Goal: Check status: Check status

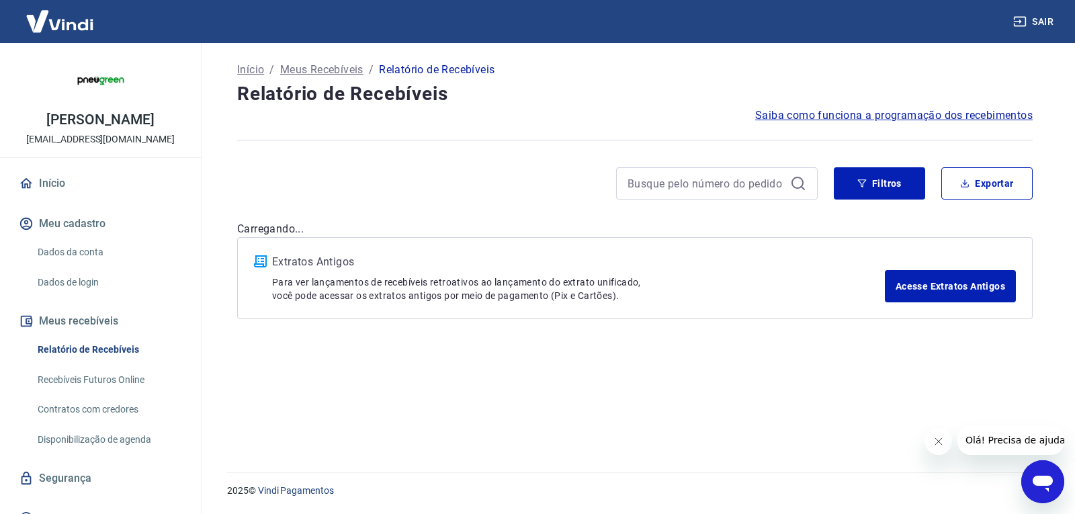
click at [683, 173] on div at bounding box center [717, 183] width 202 height 32
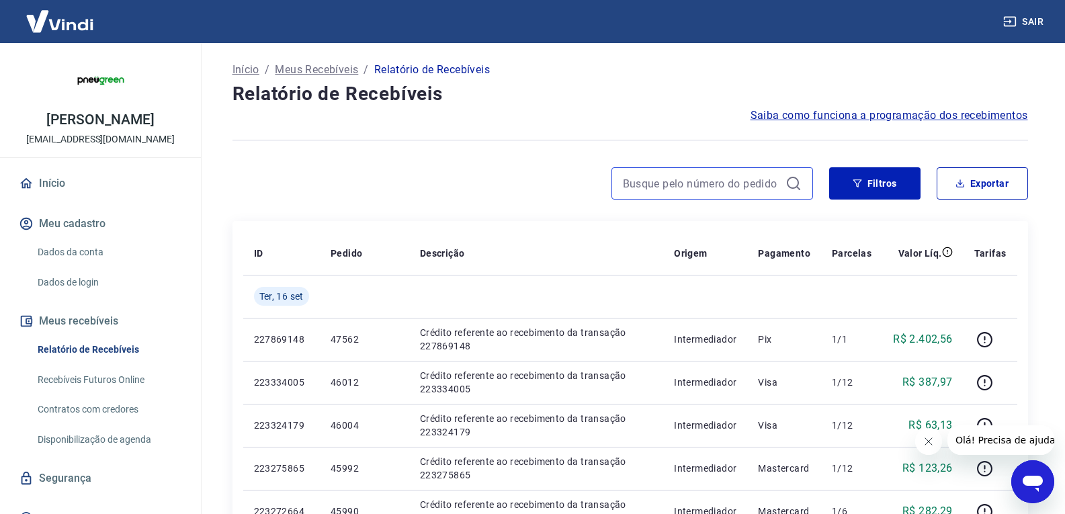
click at [676, 182] on input at bounding box center [701, 183] width 157 height 20
paste input "46132"
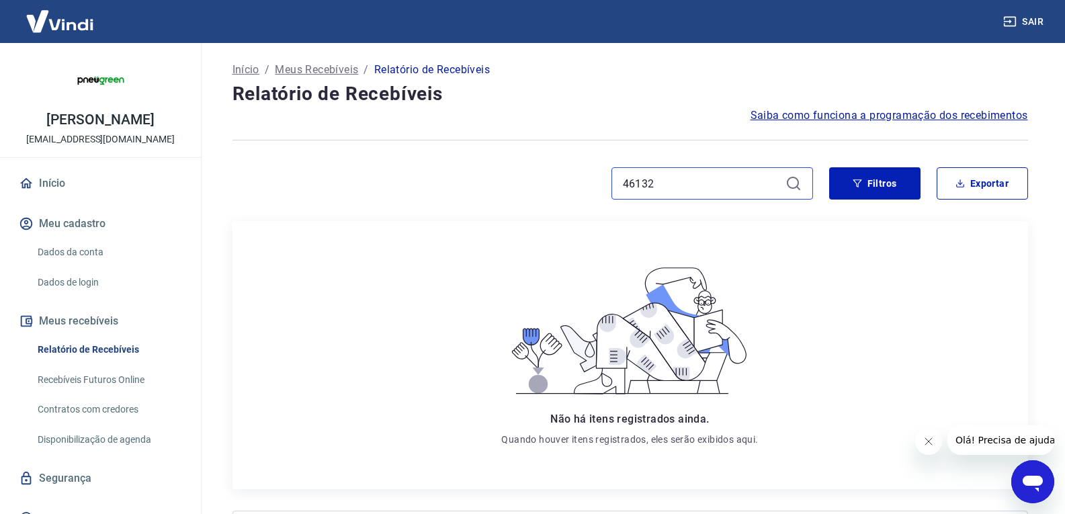
click at [666, 175] on input "46132" at bounding box center [701, 183] width 157 height 20
paste input "24"
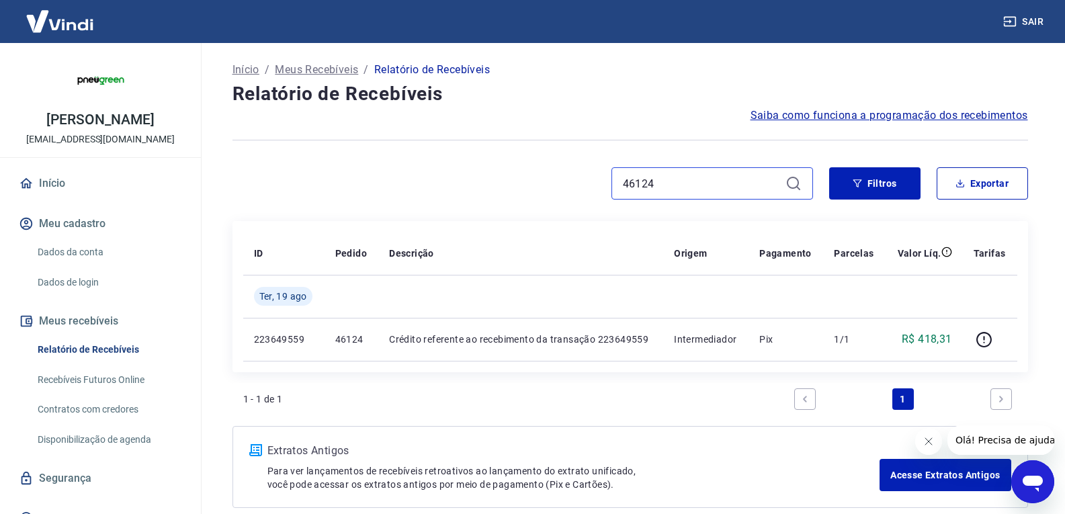
click at [662, 185] on input "46124" at bounding box center [701, 183] width 157 height 20
paste input "0"
click at [664, 177] on input "46120" at bounding box center [701, 183] width 157 height 20
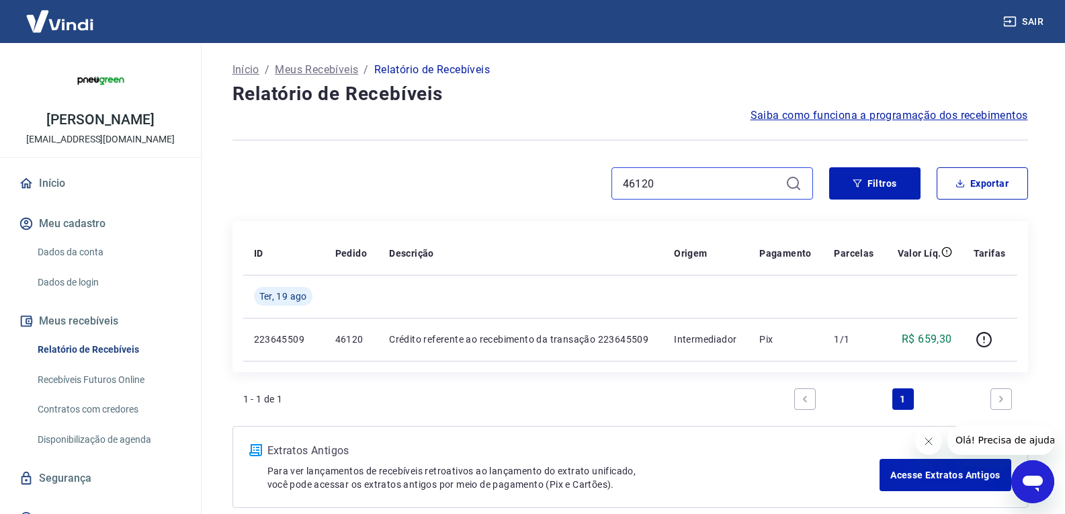
paste input "16"
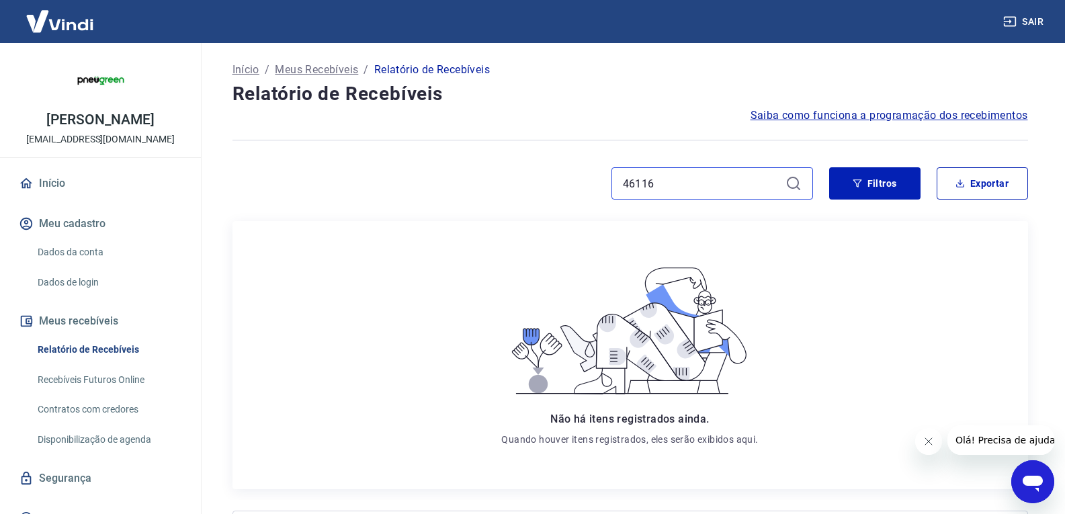
click at [682, 179] on input "46116" at bounding box center [701, 183] width 157 height 20
paste input "2"
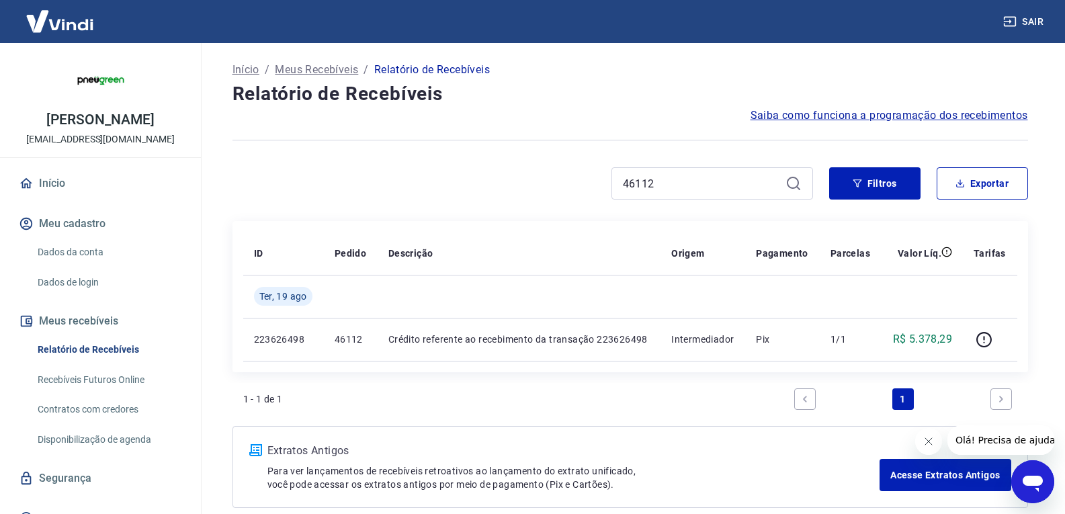
click at [668, 173] on div "46112" at bounding box center [712, 183] width 202 height 32
click at [662, 181] on input "46112" at bounding box center [701, 183] width 157 height 20
paste input "08"
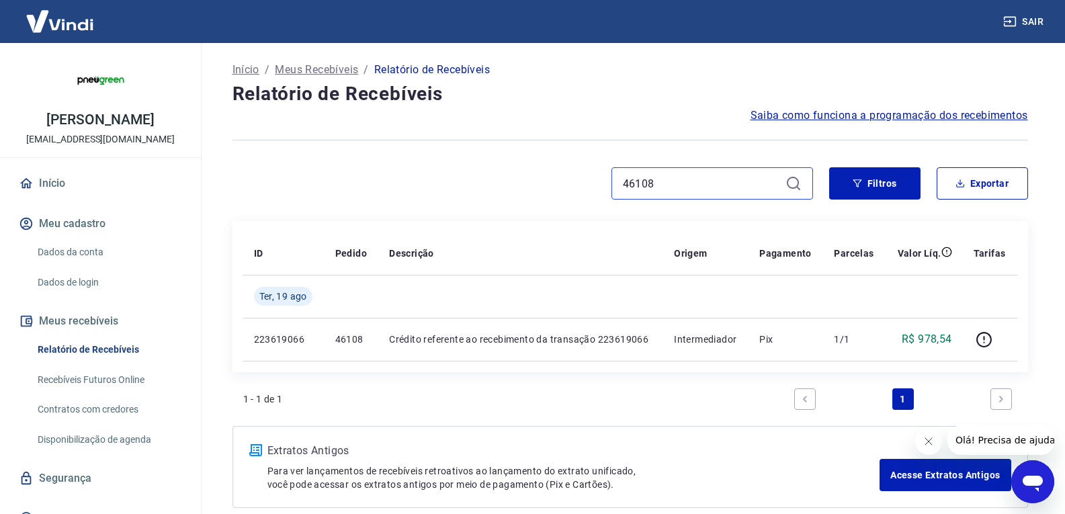
click at [674, 186] on input "46108" at bounding box center [701, 183] width 157 height 20
paste input "0"
click at [660, 182] on input "46100" at bounding box center [701, 183] width 157 height 20
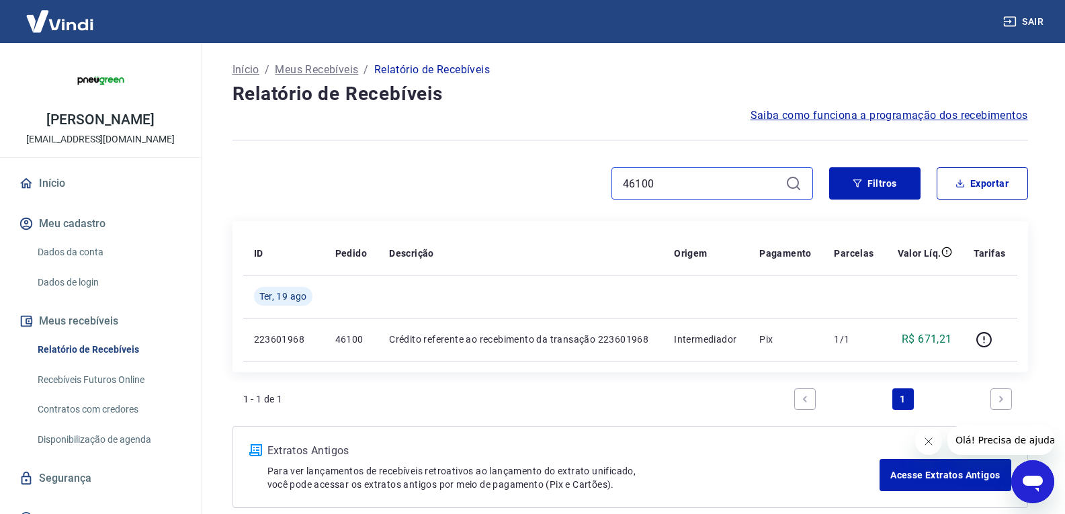
paste input "096"
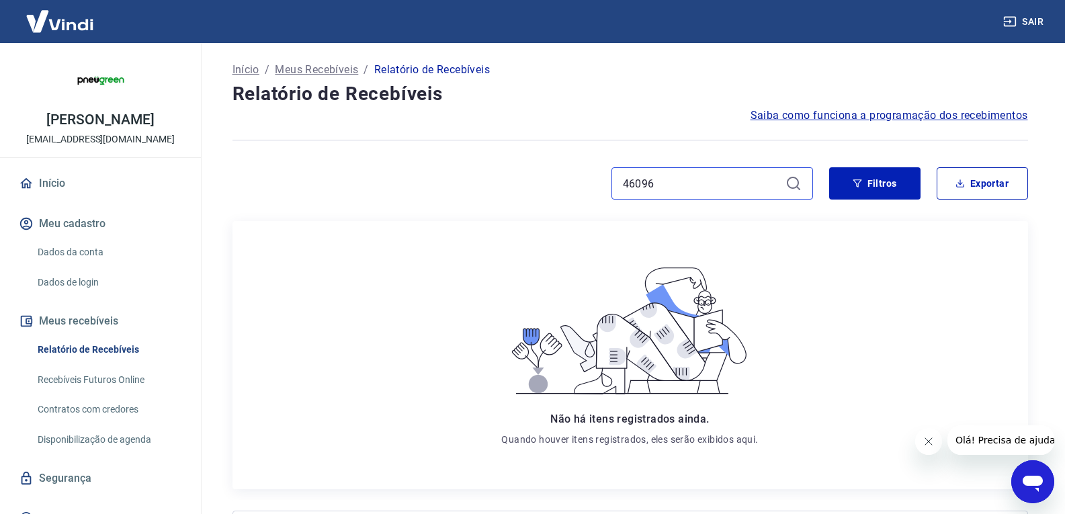
click at [682, 173] on input "46096" at bounding box center [701, 183] width 157 height 20
paste input "88"
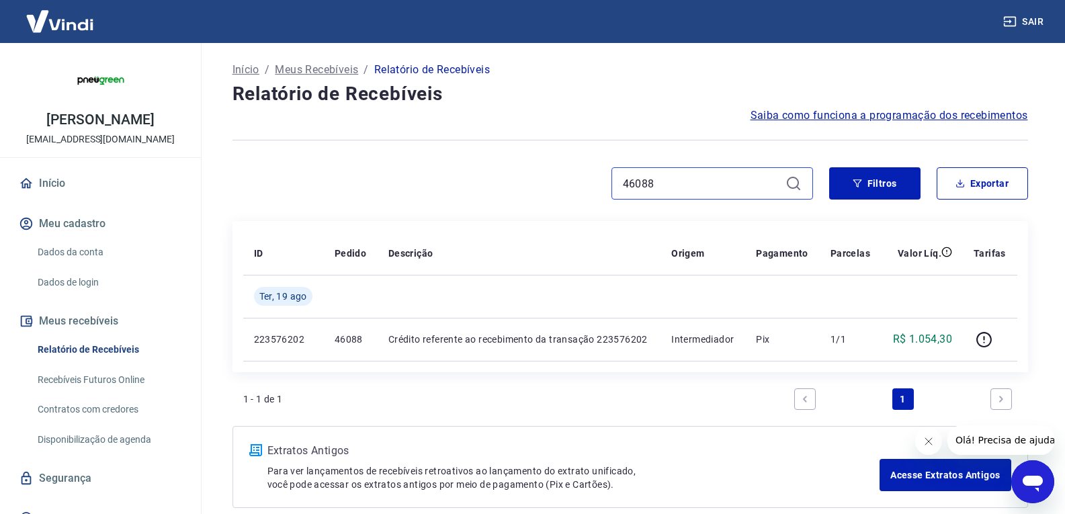
click at [701, 182] on input "46088" at bounding box center [701, 183] width 157 height 20
paste input "4"
paste input "46080"
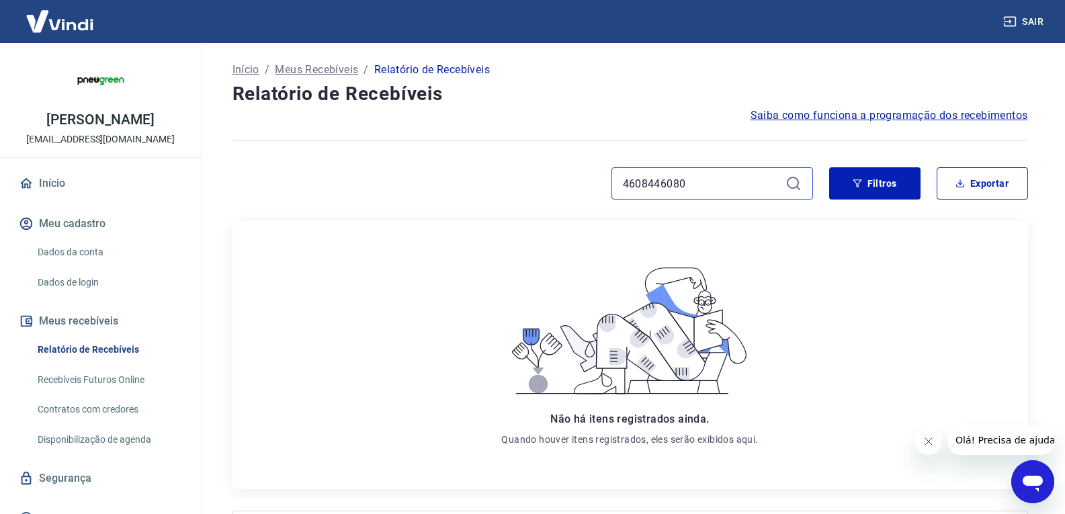
drag, startPoint x: 706, startPoint y: 180, endPoint x: 579, endPoint y: 194, distance: 127.7
click at [579, 194] on div "4608446080" at bounding box center [522, 183] width 580 height 32
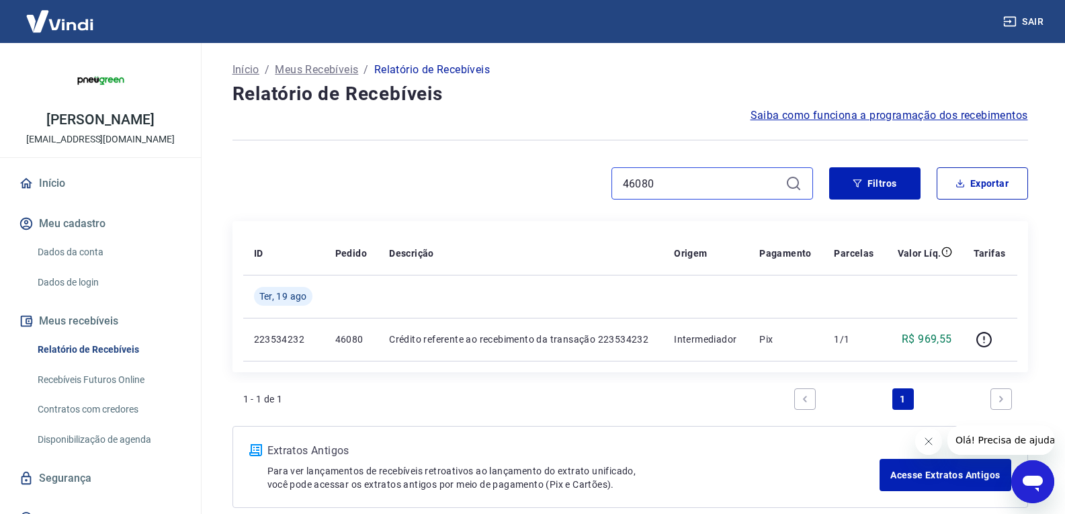
click at [671, 187] on input "46080" at bounding box center [701, 183] width 157 height 20
paste input "194"
click at [677, 183] on input "46194" at bounding box center [701, 183] width 157 height 20
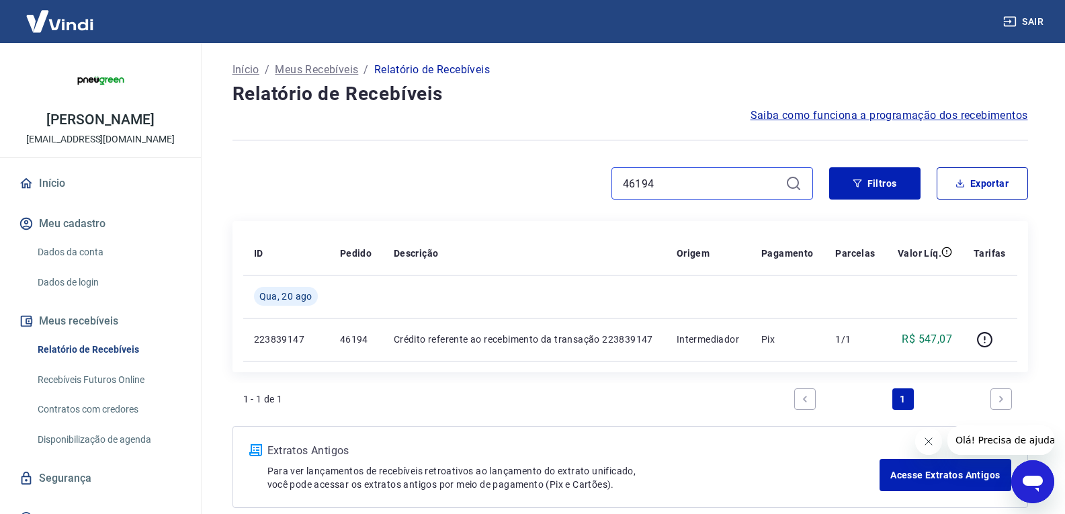
paste input "2"
click at [674, 192] on input "46192" at bounding box center [701, 183] width 157 height 20
paste input "78"
click at [654, 182] on input "46178" at bounding box center [701, 183] width 157 height 20
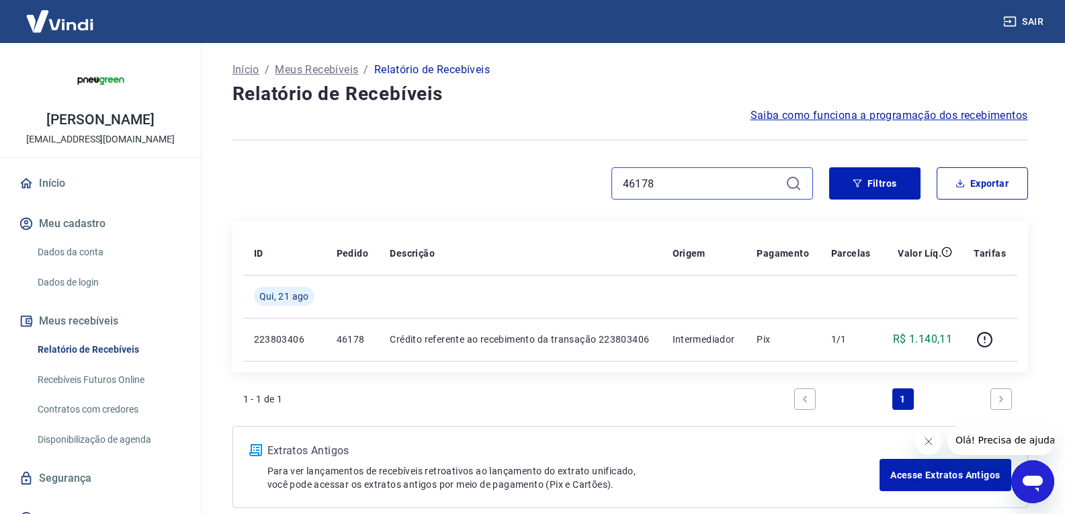
click at [654, 182] on input "46178" at bounding box center [701, 183] width 157 height 20
paste input "6"
click at [673, 184] on input "46176" at bounding box center [701, 183] width 157 height 20
paste input "4"
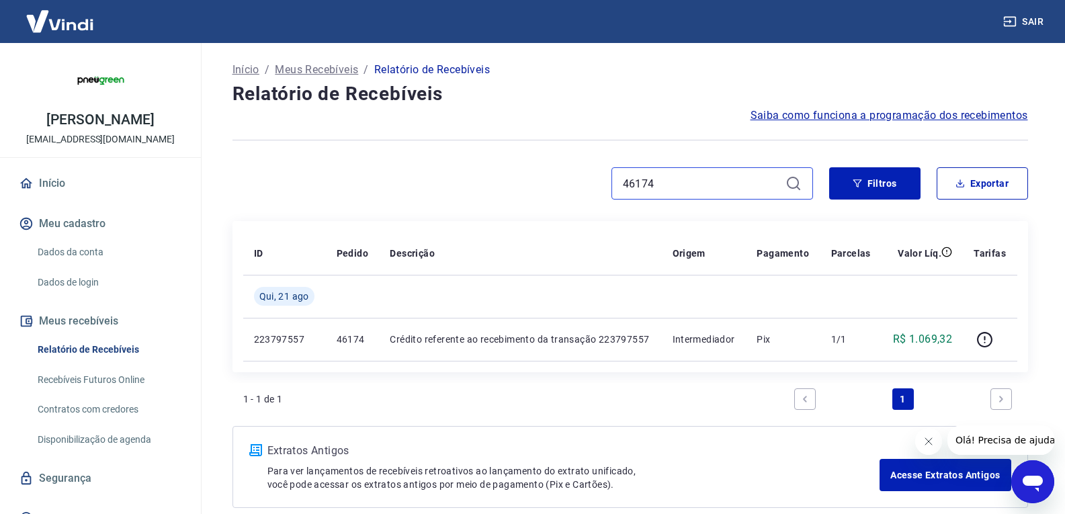
click at [654, 181] on input "46174" at bounding box center [701, 183] width 157 height 20
paste input "0"
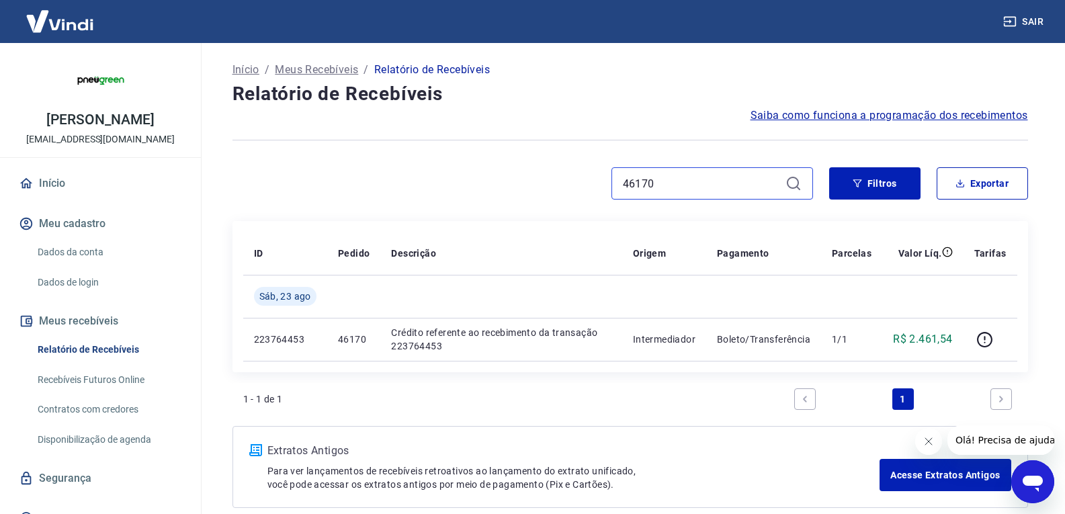
click at [666, 189] on input "46170" at bounding box center [701, 183] width 157 height 20
paste input "66"
click at [643, 191] on input "46166" at bounding box center [701, 183] width 157 height 20
click at [665, 186] on input "46166" at bounding box center [701, 183] width 157 height 20
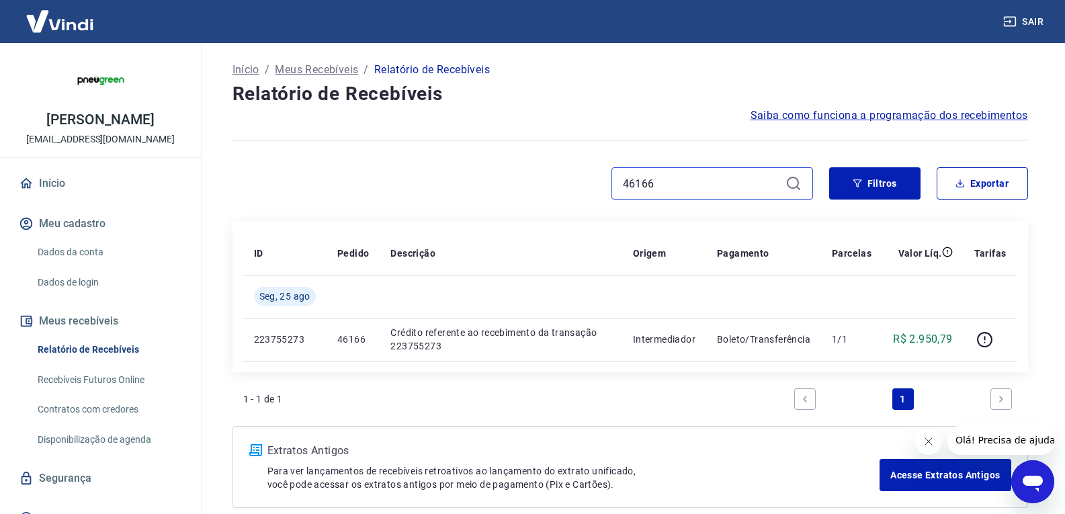
click at [665, 186] on input "46166" at bounding box center [701, 183] width 157 height 20
paste input "4"
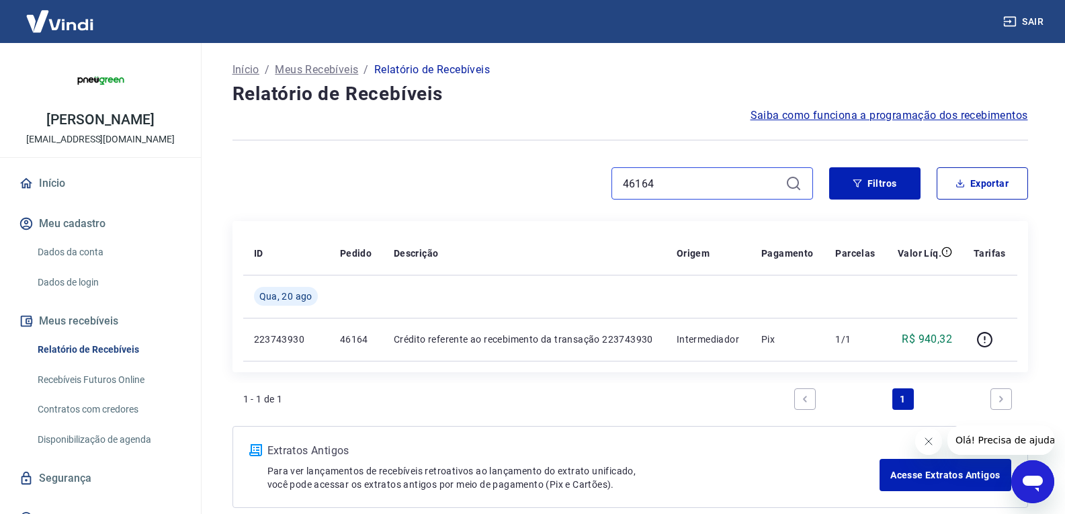
click at [688, 191] on input "46164" at bounding box center [701, 183] width 157 height 20
paste input "2"
click at [697, 173] on input "46162" at bounding box center [701, 183] width 157 height 20
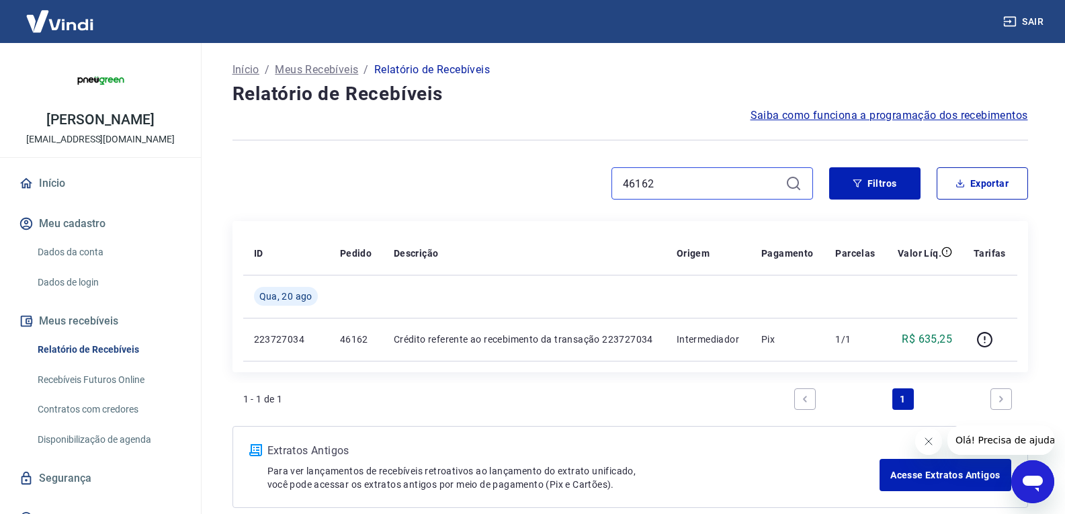
paste input "56"
click at [680, 181] on input "46156" at bounding box center [701, 183] width 157 height 20
paste input "0"
click at [667, 181] on input "46150" at bounding box center [701, 183] width 157 height 20
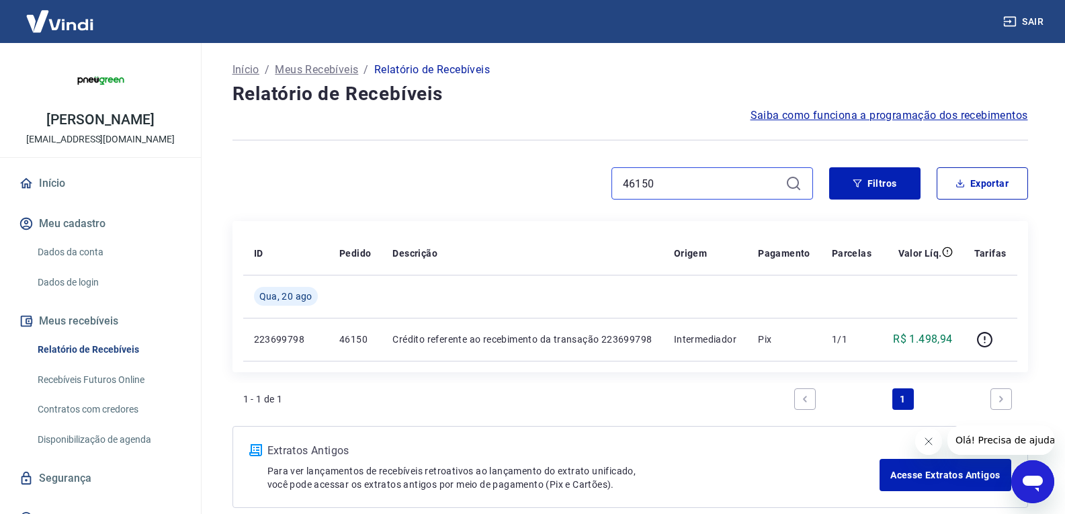
click at [667, 181] on input "46150" at bounding box center [701, 183] width 157 height 20
paste input "48"
click at [660, 177] on input "46148" at bounding box center [701, 183] width 157 height 20
paste input "234"
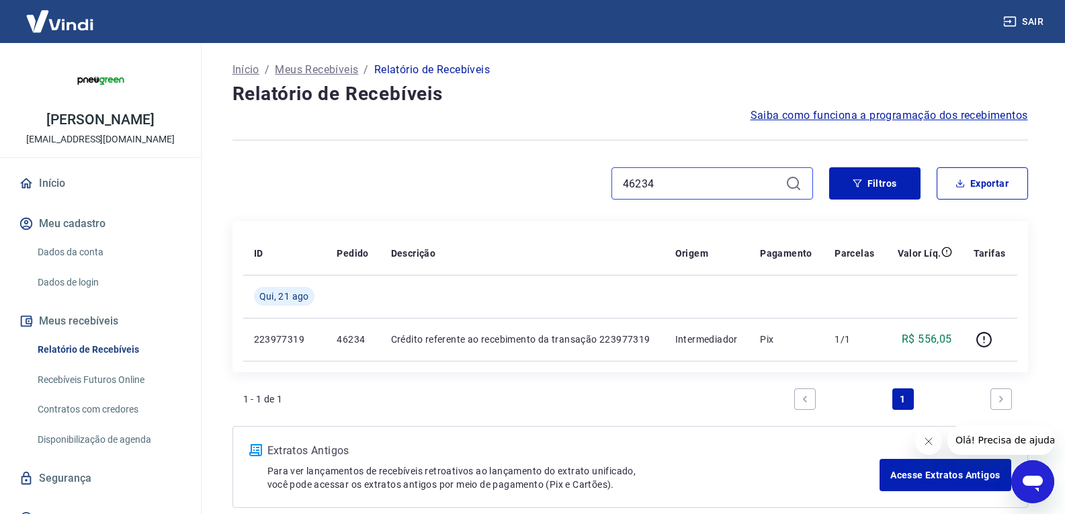
click at [677, 187] on input "46234" at bounding box center [701, 183] width 157 height 20
paste input "0"
click at [664, 180] on input "46230" at bounding box center [701, 183] width 157 height 20
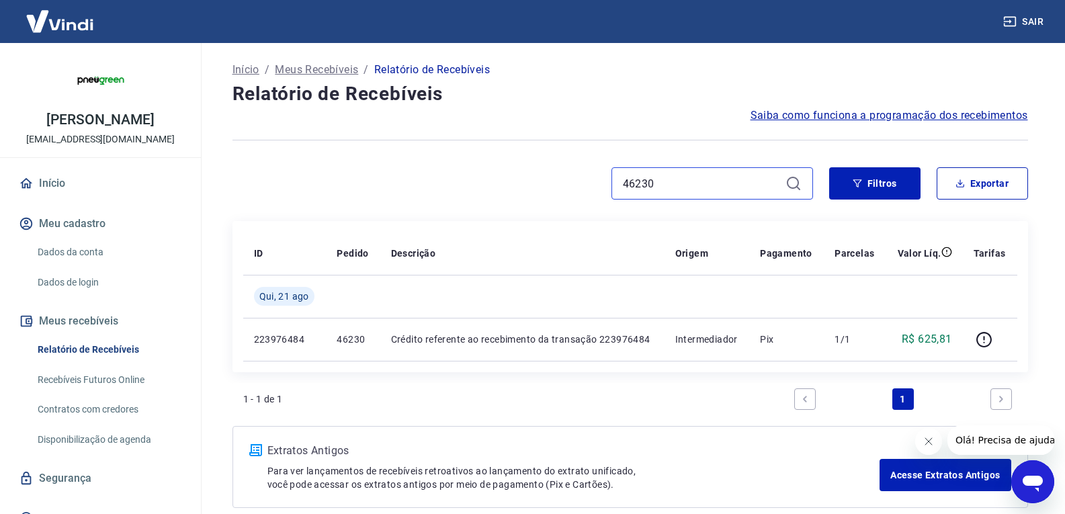
paste input "26"
click at [674, 182] on input "46226" at bounding box center [701, 183] width 157 height 20
paste input "4"
click at [672, 183] on input "46224" at bounding box center [701, 183] width 157 height 20
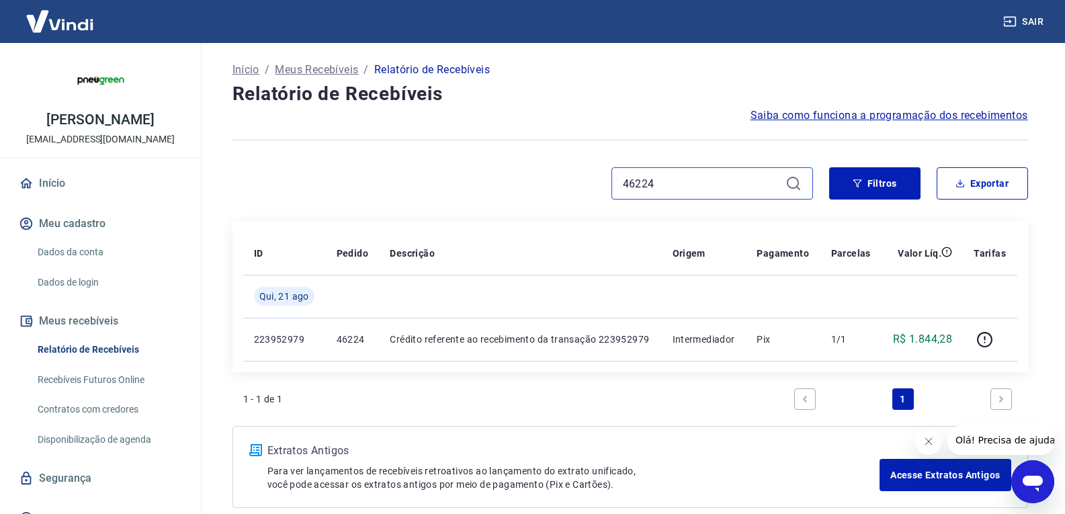
click at [672, 183] on input "46224" at bounding box center [701, 183] width 157 height 20
paste input "0"
click at [673, 178] on input "46220" at bounding box center [701, 183] width 157 height 20
paste input "18"
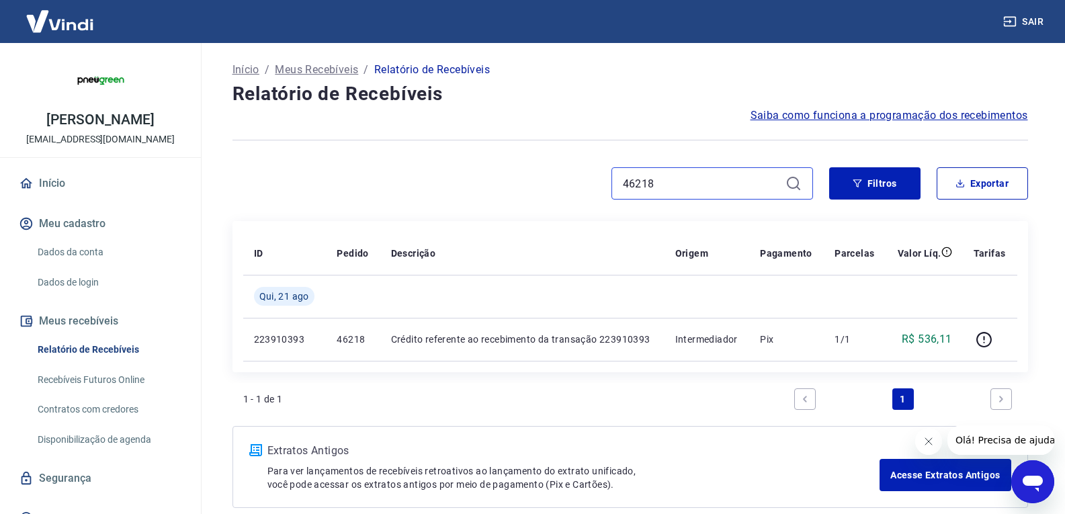
click at [664, 177] on input "46218" at bounding box center [701, 183] width 157 height 20
paste input "0"
click at [680, 187] on input "46210" at bounding box center [701, 183] width 157 height 20
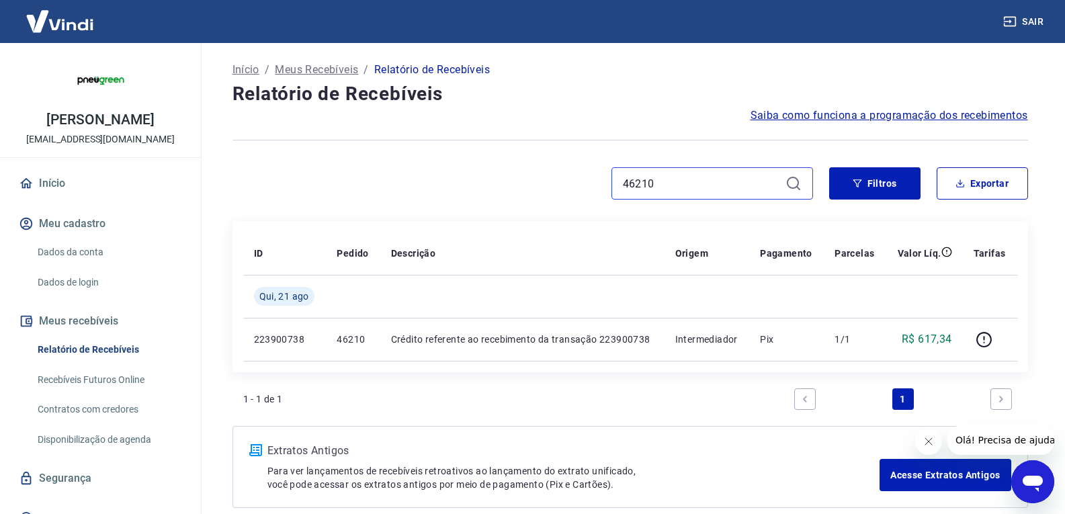
paste input "08"
click at [659, 187] on input "46208" at bounding box center [701, 183] width 157 height 20
paste input "300"
click at [668, 191] on input "46300" at bounding box center [701, 183] width 157 height 20
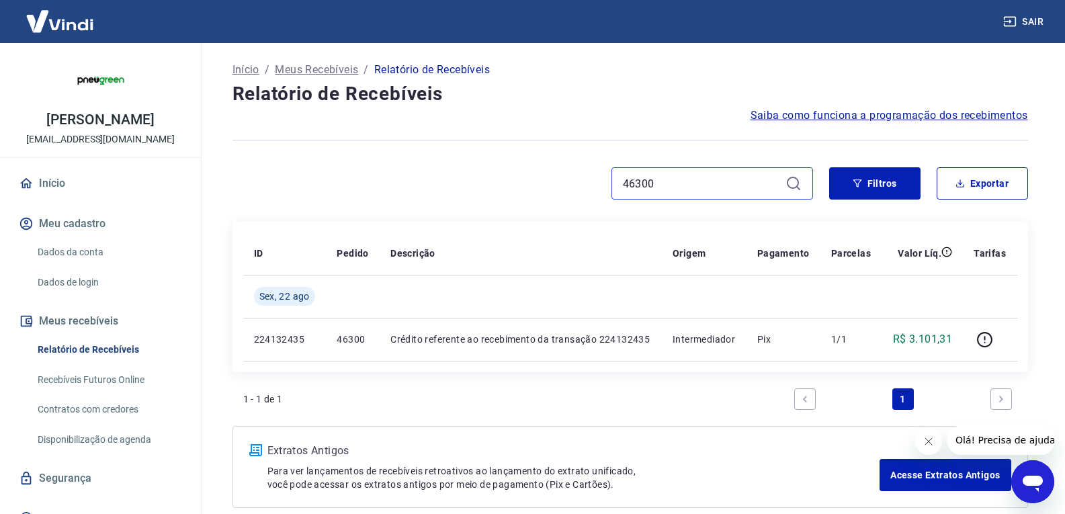
click at [668, 191] on input "46300" at bounding box center [701, 183] width 157 height 20
paste input "296"
click at [672, 175] on input "46296" at bounding box center [701, 183] width 157 height 20
paste input "2"
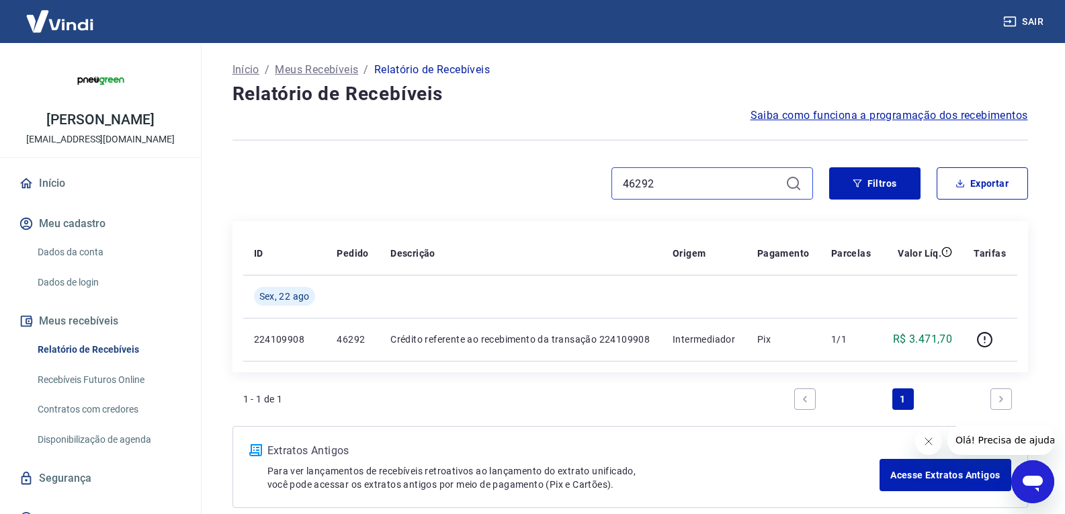
click at [685, 182] on input "46292" at bounding box center [701, 183] width 157 height 20
paste input "84"
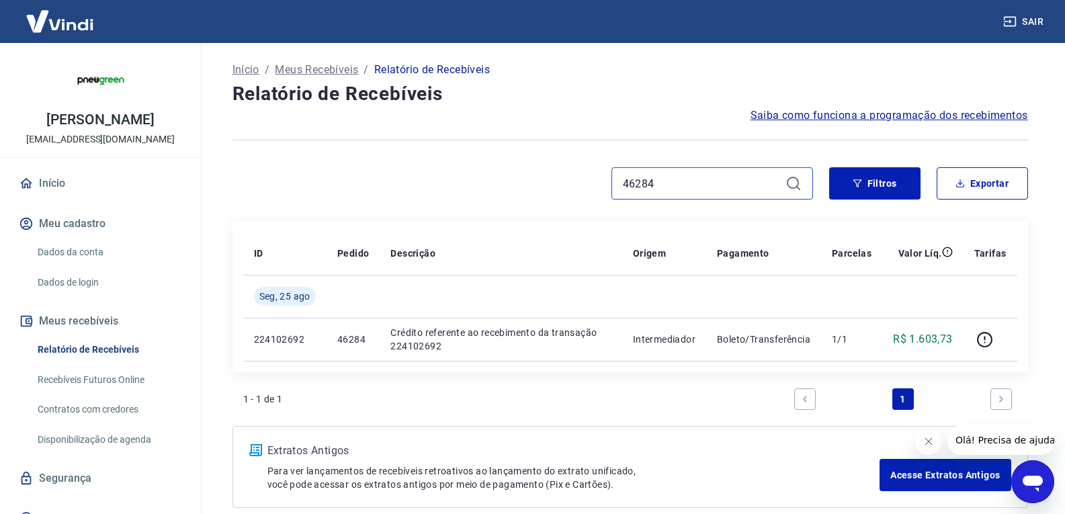
click at [698, 186] on input "46284" at bounding box center [701, 183] width 157 height 20
paste input "2"
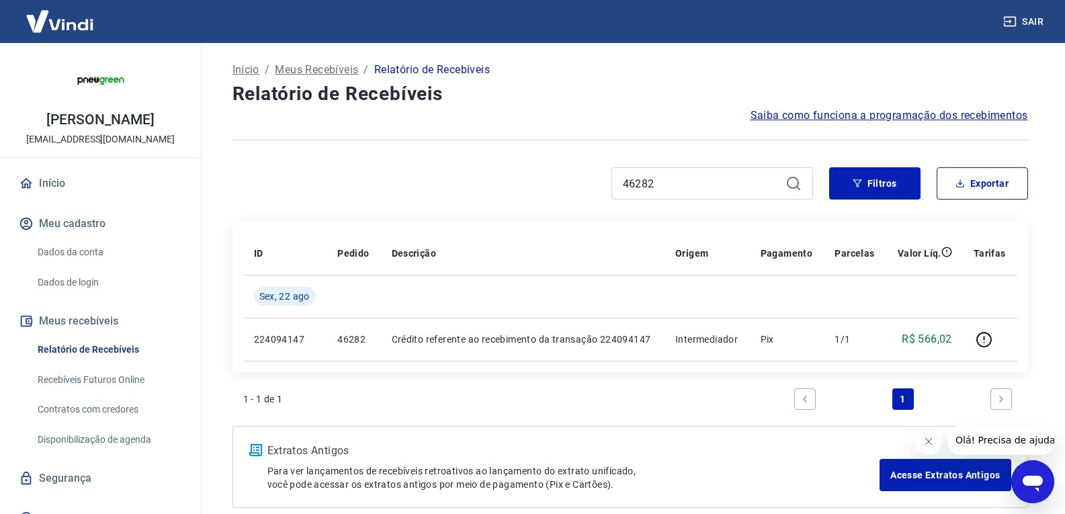
click at [699, 171] on div "46282" at bounding box center [712, 183] width 202 height 32
click at [683, 179] on input "46282" at bounding box center [701, 183] width 157 height 20
paste input "74"
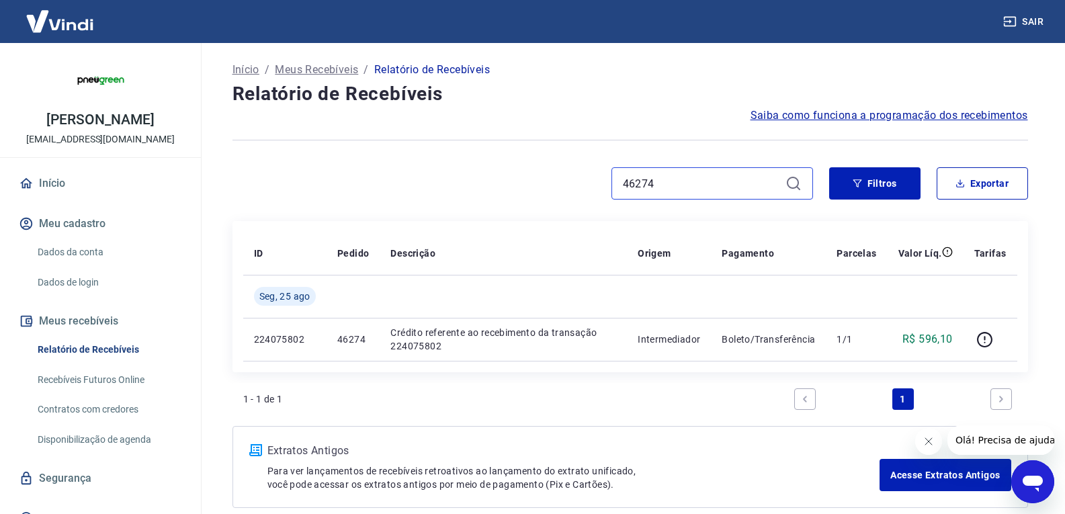
click at [670, 189] on input "46274" at bounding box center [701, 183] width 157 height 20
paste input "0"
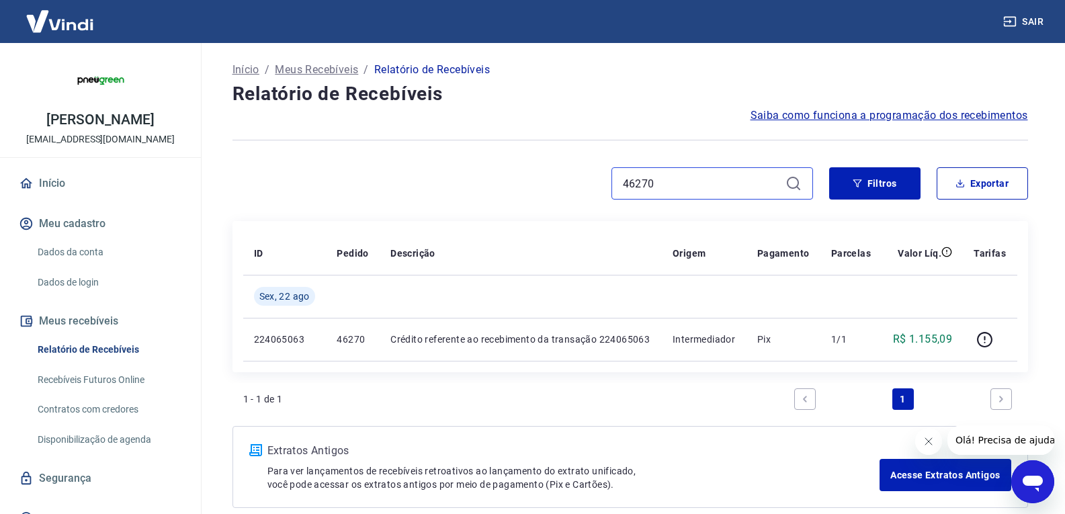
click at [649, 184] on input "46270" at bounding box center [701, 183] width 157 height 20
paste input "68"
type input "46268"
click at [707, 175] on input "46268" at bounding box center [701, 183] width 157 height 20
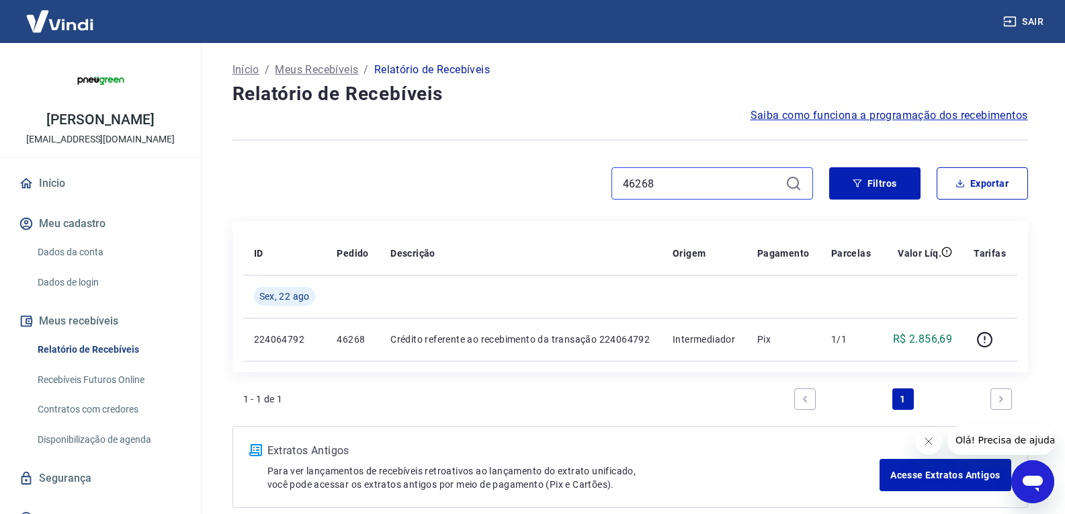
click at [707, 175] on input "46268" at bounding box center [701, 183] width 157 height 20
paste input "4"
click at [681, 178] on input "46264" at bounding box center [701, 183] width 157 height 20
paste input "0"
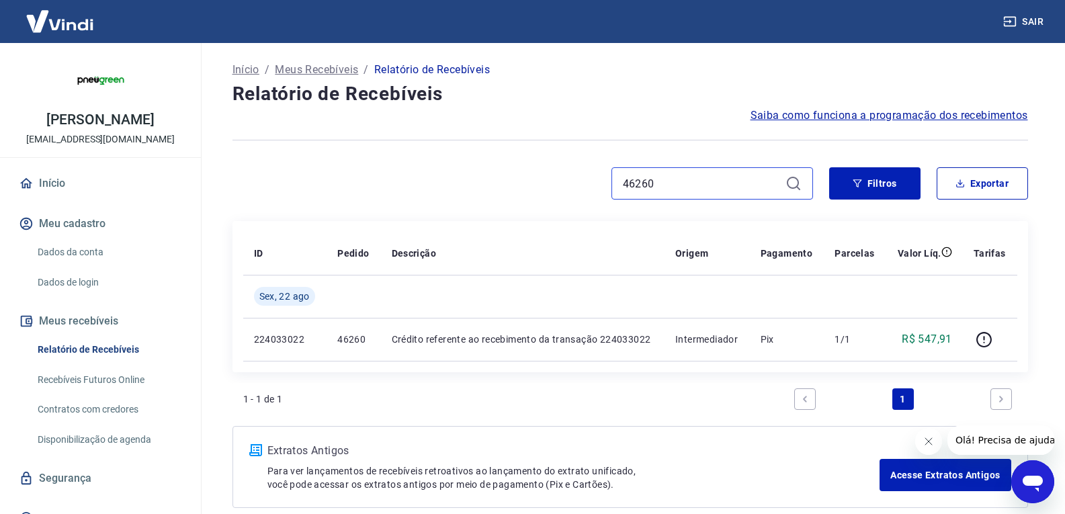
drag, startPoint x: 681, startPoint y: 181, endPoint x: 612, endPoint y: 181, distance: 69.2
click at [612, 181] on div "46260" at bounding box center [712, 183] width 202 height 32
paste input "338"
drag, startPoint x: 664, startPoint y: 185, endPoint x: 604, endPoint y: 185, distance: 60.5
click at [604, 185] on div "46338" at bounding box center [522, 183] width 580 height 32
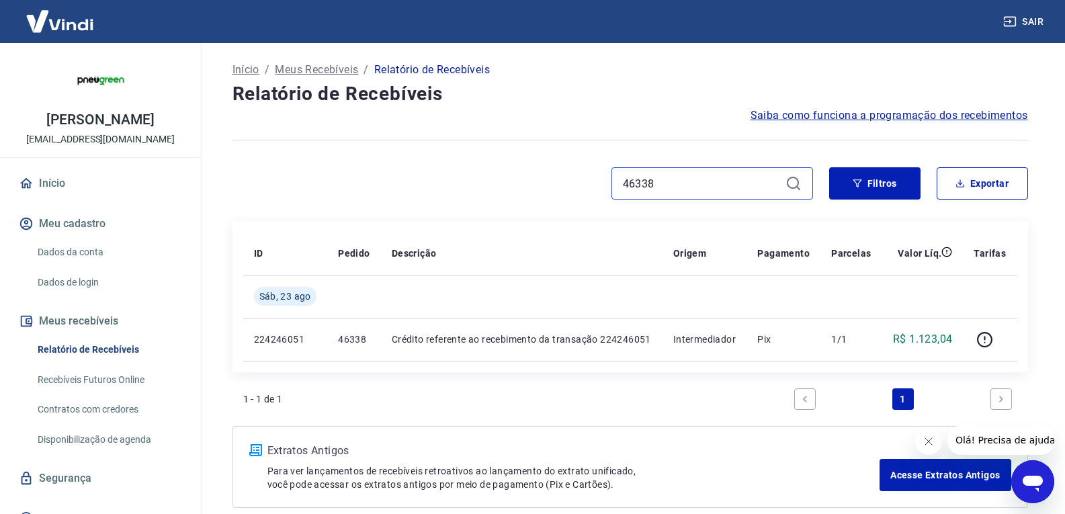
click at [650, 183] on input "46338" at bounding box center [701, 183] width 157 height 20
paste input "4"
drag, startPoint x: 648, startPoint y: 185, endPoint x: 611, endPoint y: 180, distance: 37.9
click at [596, 180] on div "46334" at bounding box center [522, 183] width 580 height 32
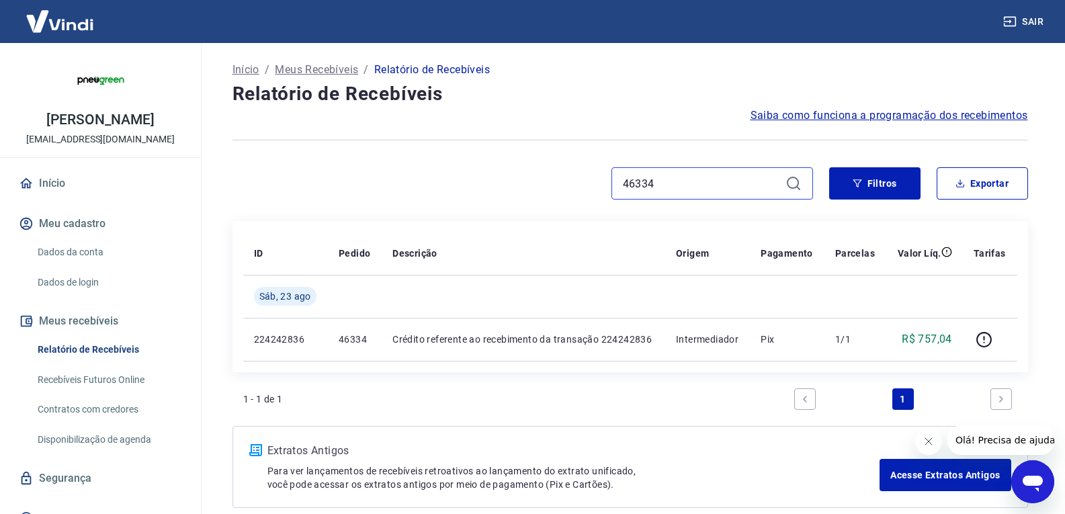
drag, startPoint x: 673, startPoint y: 180, endPoint x: 589, endPoint y: 180, distance: 84.0
click at [589, 180] on div "46334" at bounding box center [522, 183] width 580 height 32
paste input "2"
click at [666, 192] on input "46324" at bounding box center [701, 183] width 157 height 20
click at [667, 192] on input "46324" at bounding box center [701, 183] width 157 height 20
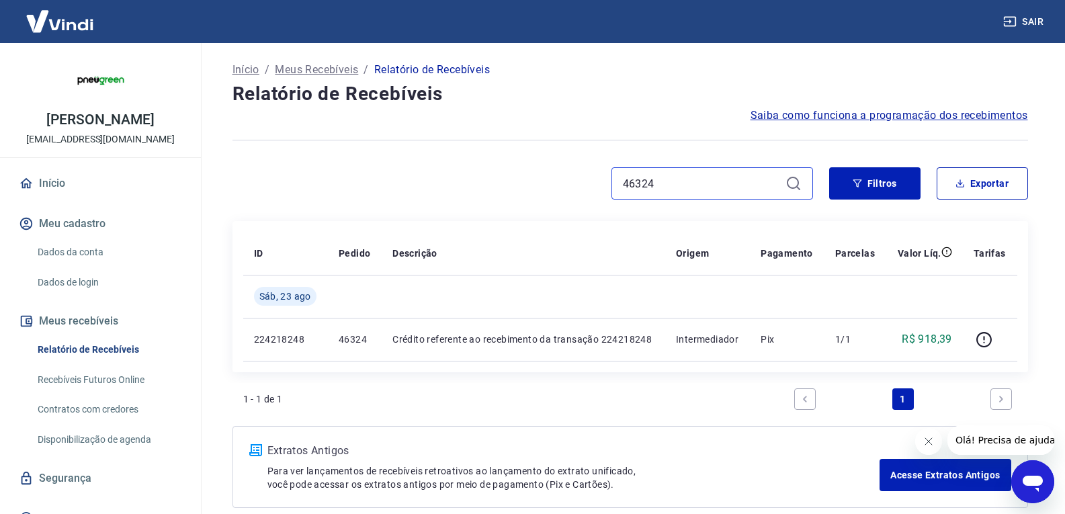
paste input "2"
click at [672, 172] on div "46322" at bounding box center [712, 183] width 202 height 32
click at [667, 178] on input "46322" at bounding box center [701, 183] width 157 height 20
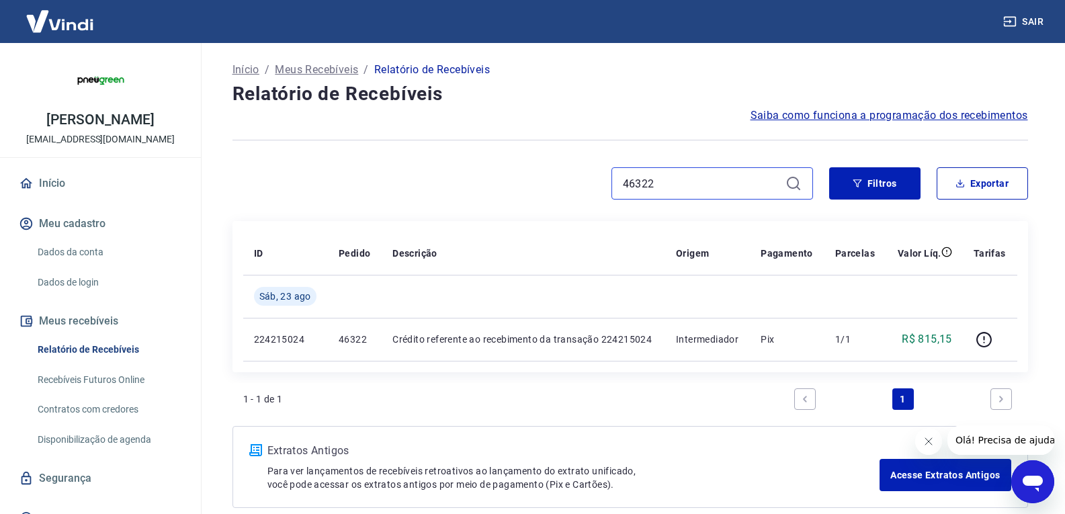
paste input "0"
click at [659, 186] on input "46320" at bounding box center [701, 183] width 157 height 20
paste input "16"
click at [688, 173] on input "46316" at bounding box center [701, 183] width 157 height 20
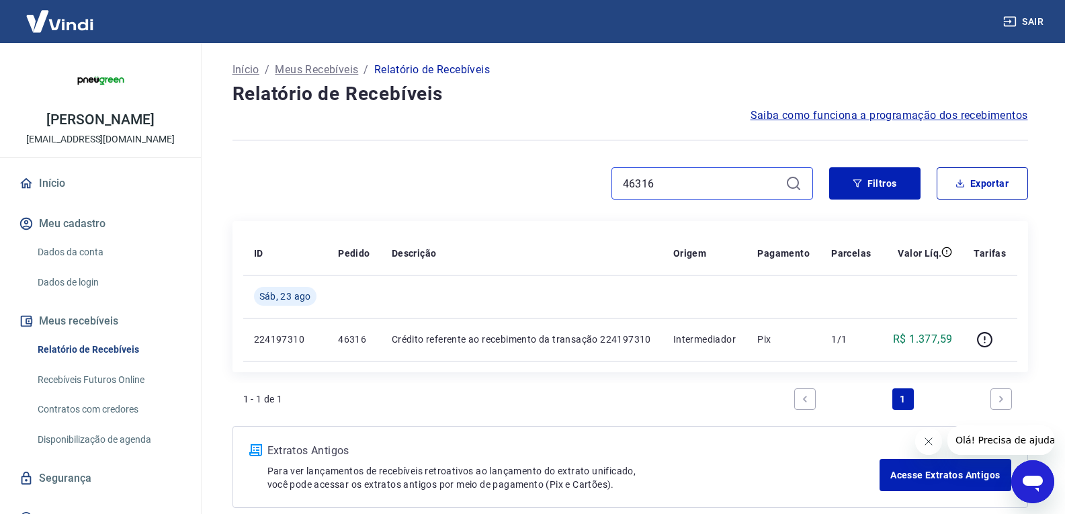
click at [688, 173] on input "46316" at bounding box center [701, 183] width 157 height 20
paste input "2"
drag, startPoint x: 703, startPoint y: 181, endPoint x: 584, endPoint y: 173, distance: 119.1
click at [584, 173] on div "46312" at bounding box center [522, 183] width 580 height 32
paste input "56"
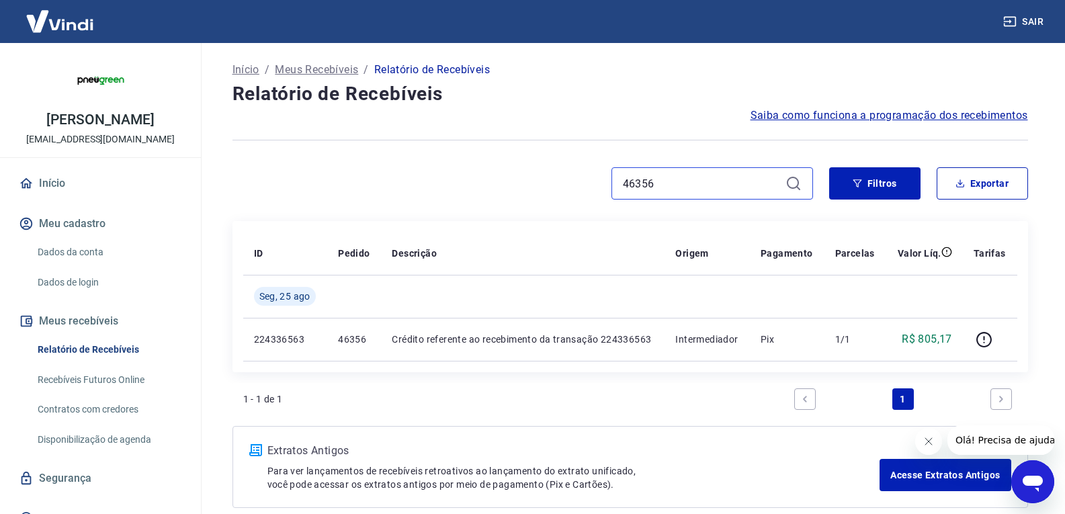
drag, startPoint x: 652, startPoint y: 181, endPoint x: 585, endPoint y: 177, distance: 66.6
click at [585, 177] on div "46356" at bounding box center [522, 183] width 580 height 32
paste input "42"
click at [726, 177] on input "46342" at bounding box center [701, 183] width 157 height 20
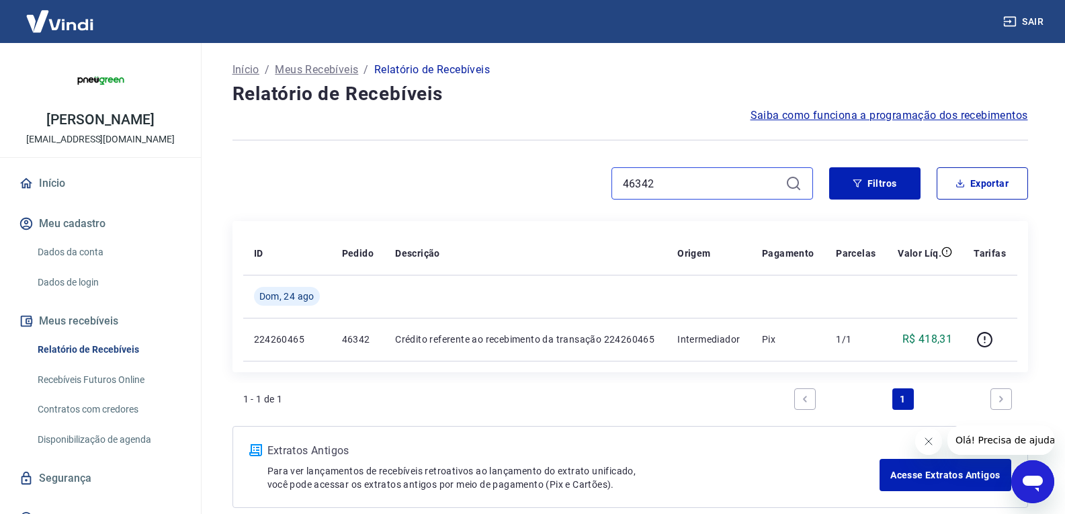
click at [726, 177] on input "46342" at bounding box center [701, 183] width 157 height 20
paste input "424"
click at [733, 175] on input "46424" at bounding box center [701, 183] width 157 height 20
paste input "18"
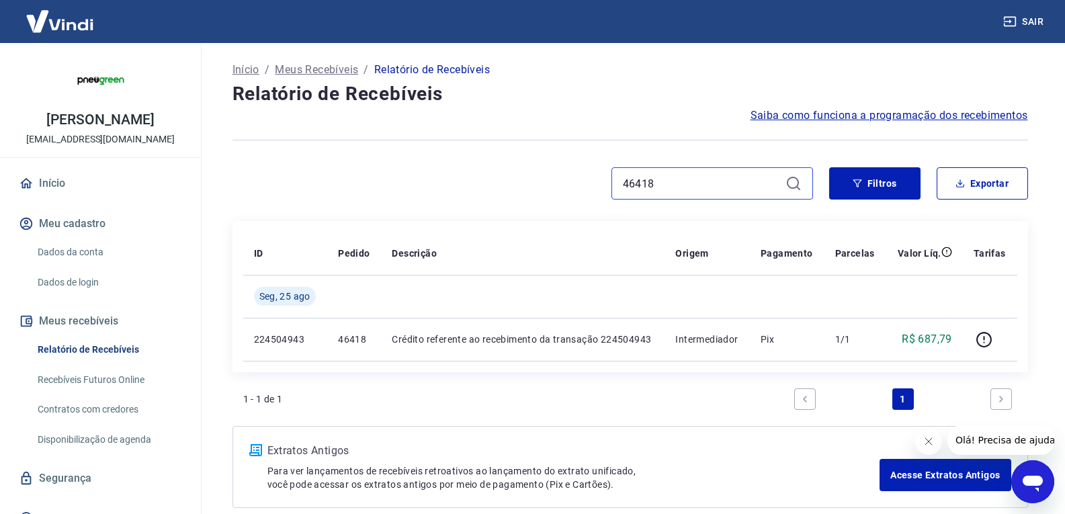
click at [652, 181] on input "46418" at bounding box center [701, 183] width 157 height 20
paste input "0"
click at [674, 186] on input "46410" at bounding box center [701, 183] width 157 height 20
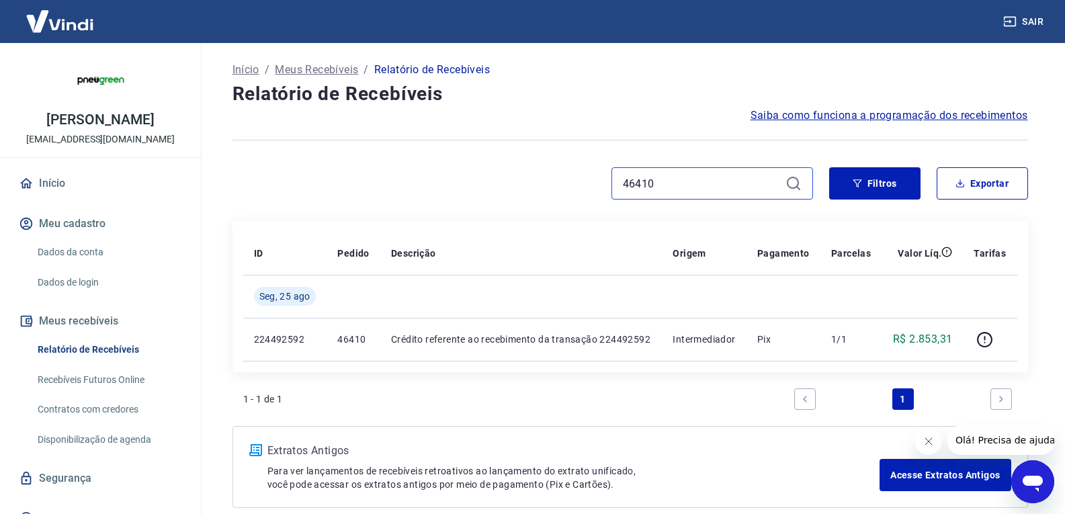
paste input "04"
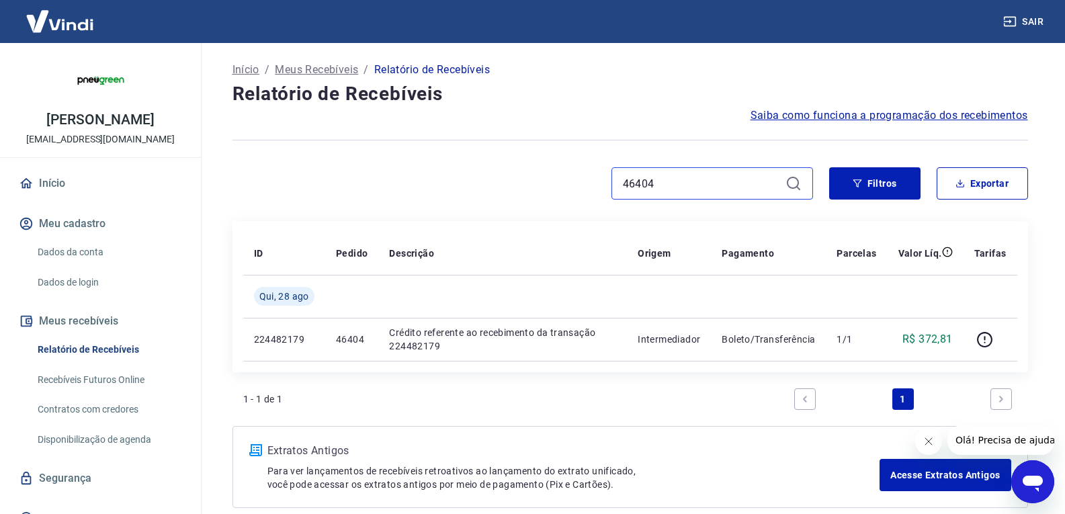
click at [670, 189] on input "46404" at bounding box center [701, 183] width 157 height 20
paste input "398"
click at [678, 183] on input "46398" at bounding box center [701, 183] width 157 height 20
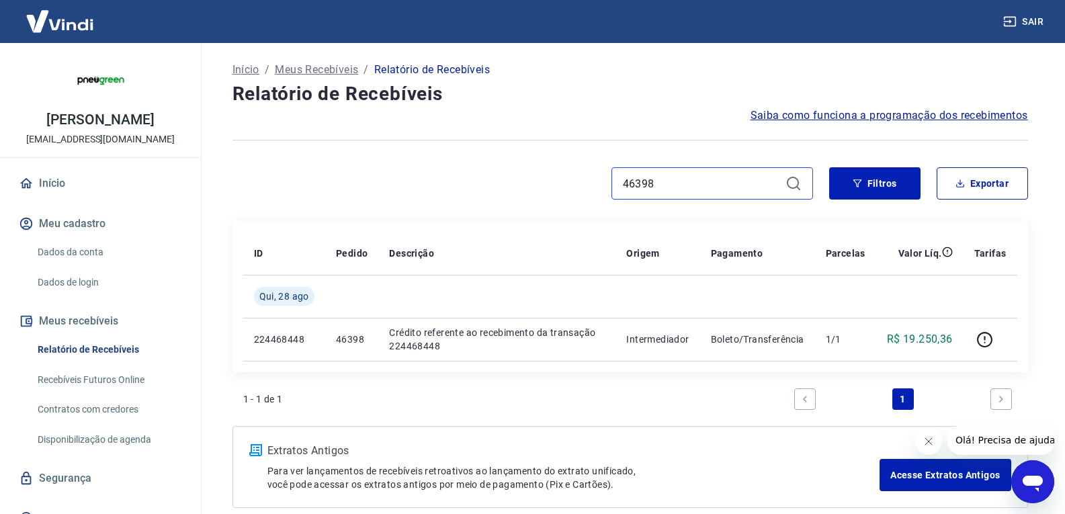
paste input "6"
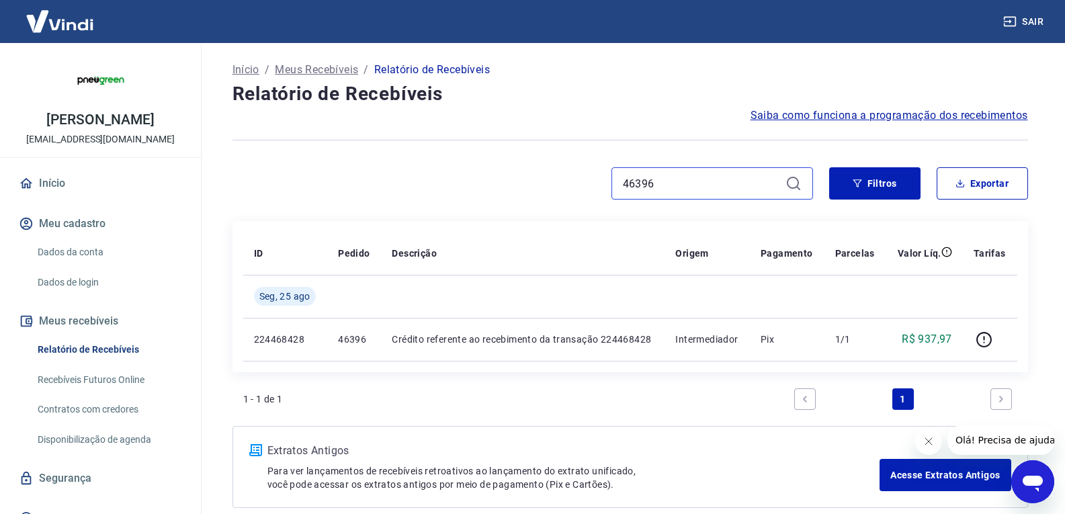
click at [663, 190] on input "46396" at bounding box center [701, 183] width 157 height 20
paste input "4"
click at [676, 185] on input "46394" at bounding box center [701, 183] width 157 height 20
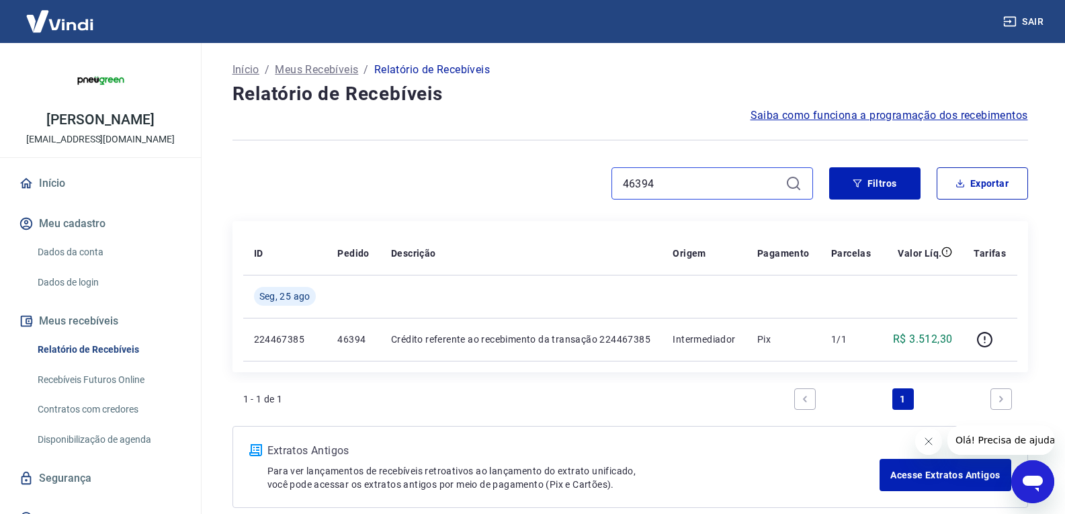
paste input "2"
click at [651, 181] on input "46392" at bounding box center [701, 183] width 157 height 20
paste input "0"
click at [698, 178] on input "46390" at bounding box center [701, 183] width 157 height 20
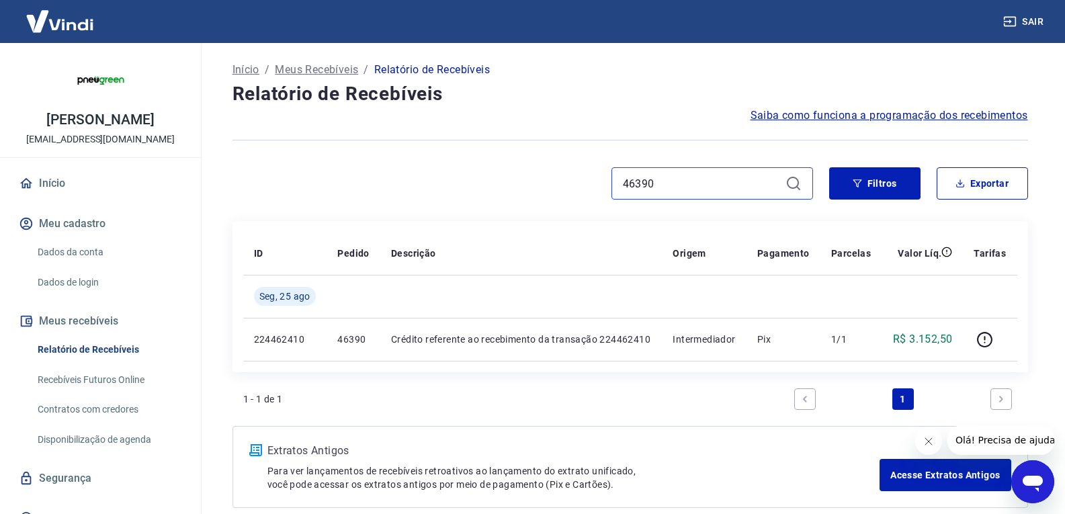
click at [698, 178] on input "46390" at bounding box center [701, 183] width 157 height 20
paste input "76"
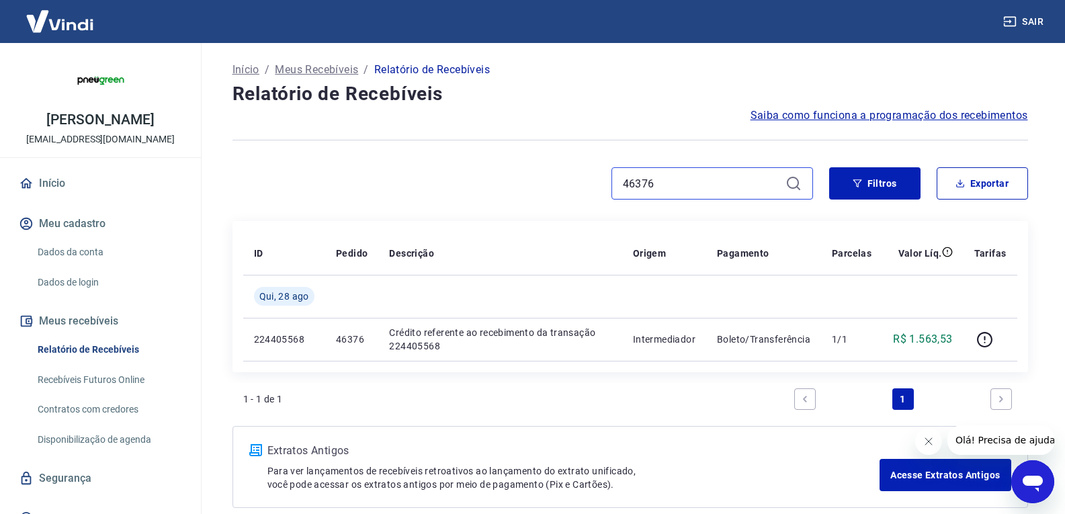
click at [659, 179] on input "46376" at bounding box center [701, 183] width 157 height 20
paste input "2"
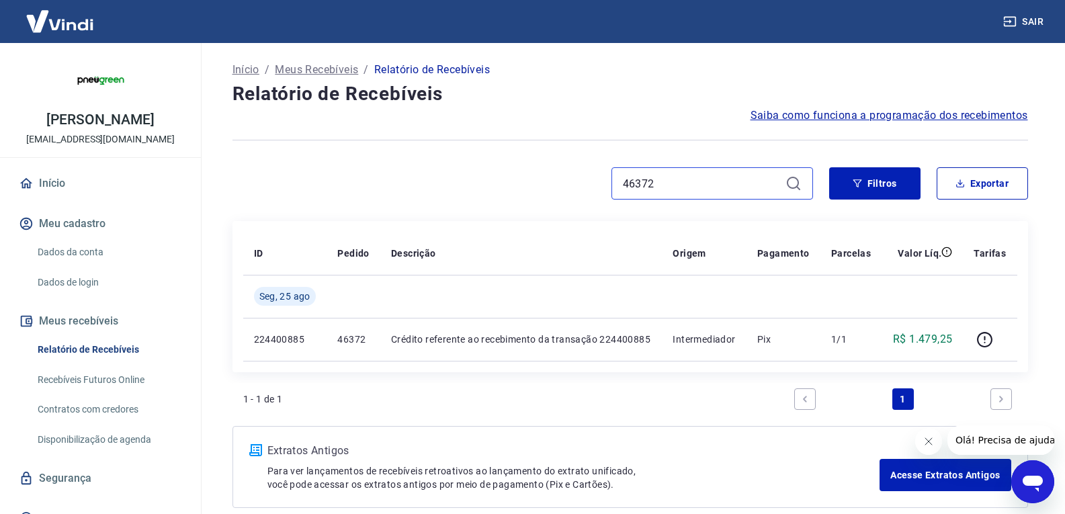
click at [682, 180] on input "46372" at bounding box center [701, 183] width 157 height 20
paste input "66"
click at [699, 189] on input "46366" at bounding box center [701, 183] width 157 height 20
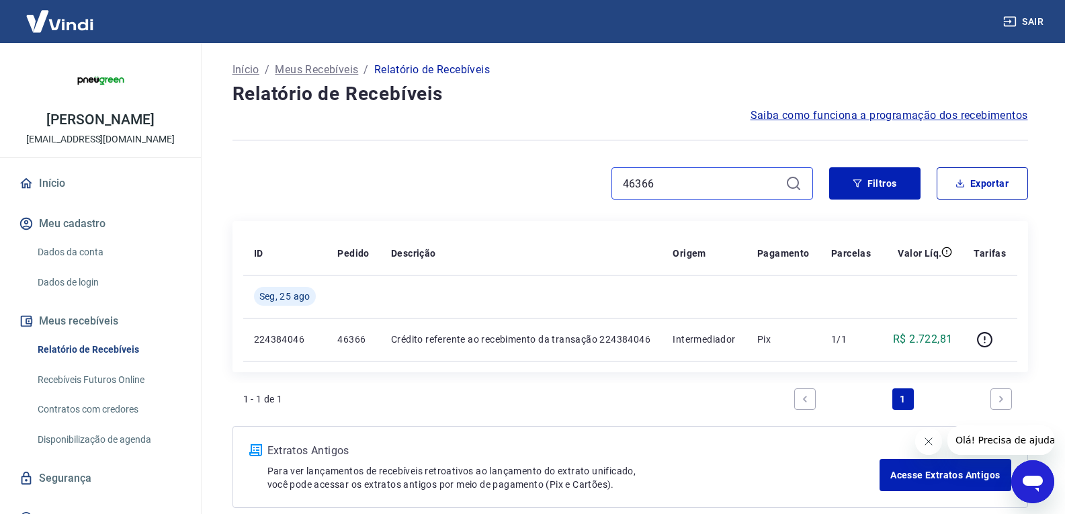
paste input "4"
type input "46364"
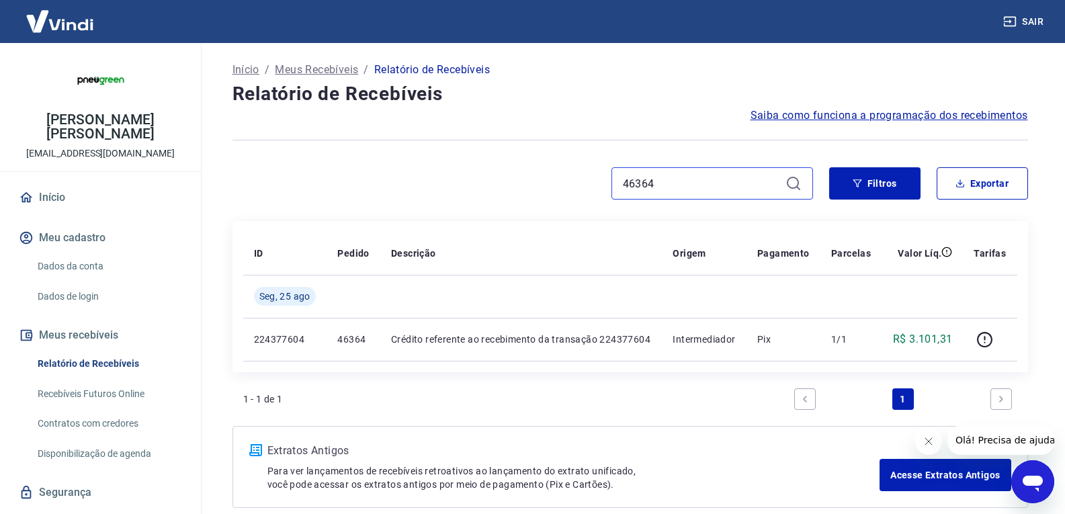
click at [670, 188] on input "46364" at bounding box center [701, 183] width 157 height 20
paste input "466"
click at [687, 175] on input "46466" at bounding box center [701, 183] width 157 height 20
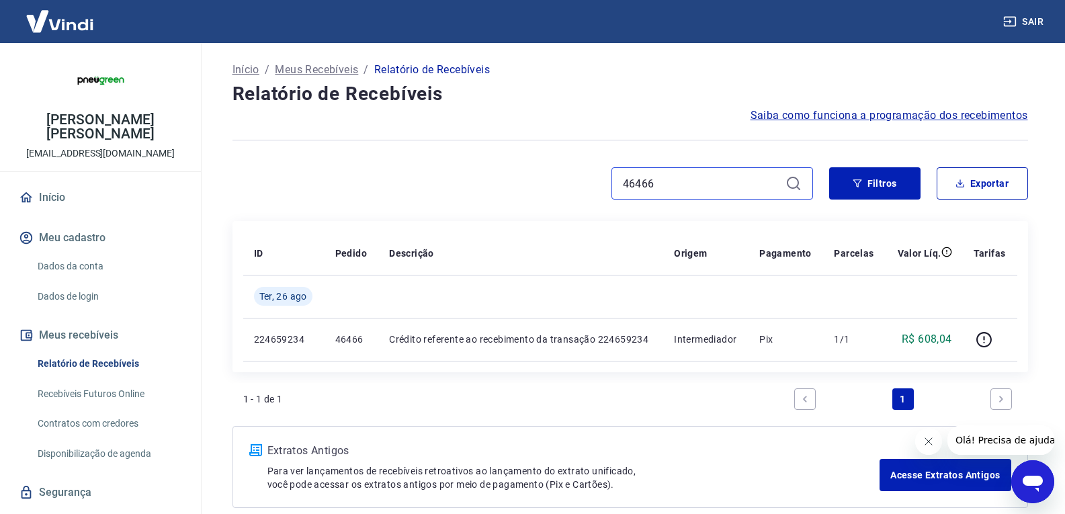
paste input "0"
click at [672, 183] on input "46460" at bounding box center [701, 183] width 157 height 20
paste input "56"
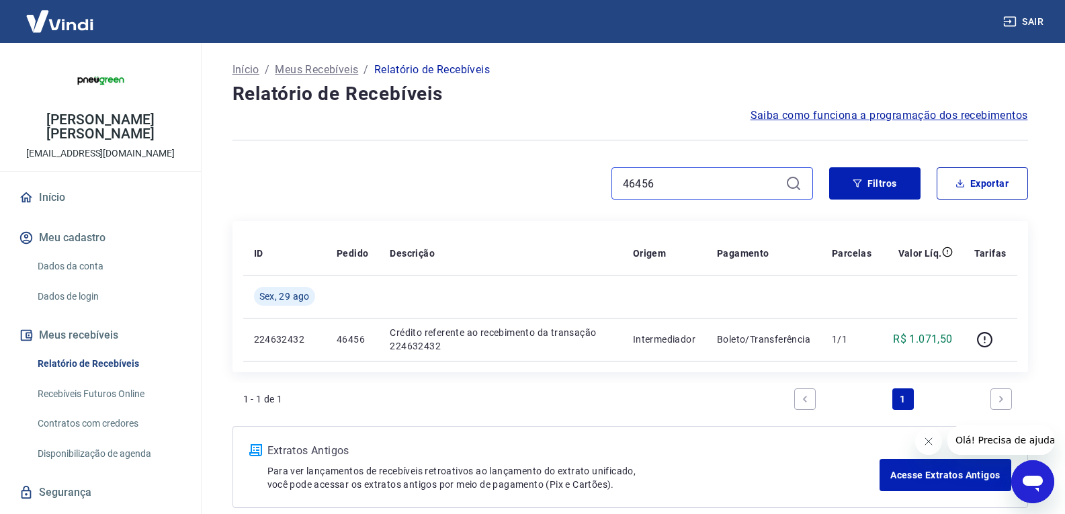
click at [679, 184] on input "46456" at bounding box center [701, 183] width 157 height 20
paste input "4"
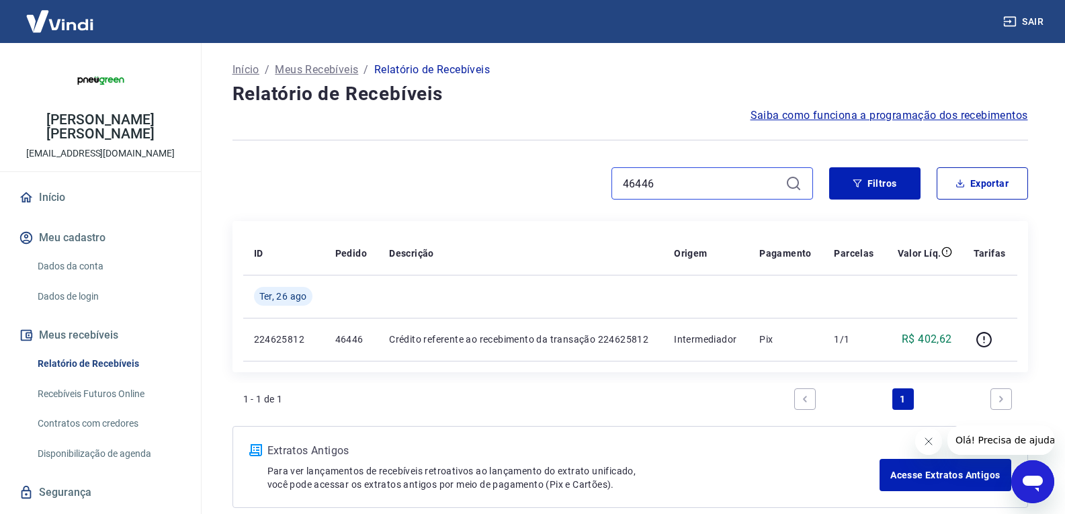
click at [687, 185] on input "46446" at bounding box center [701, 183] width 157 height 20
paste input "4"
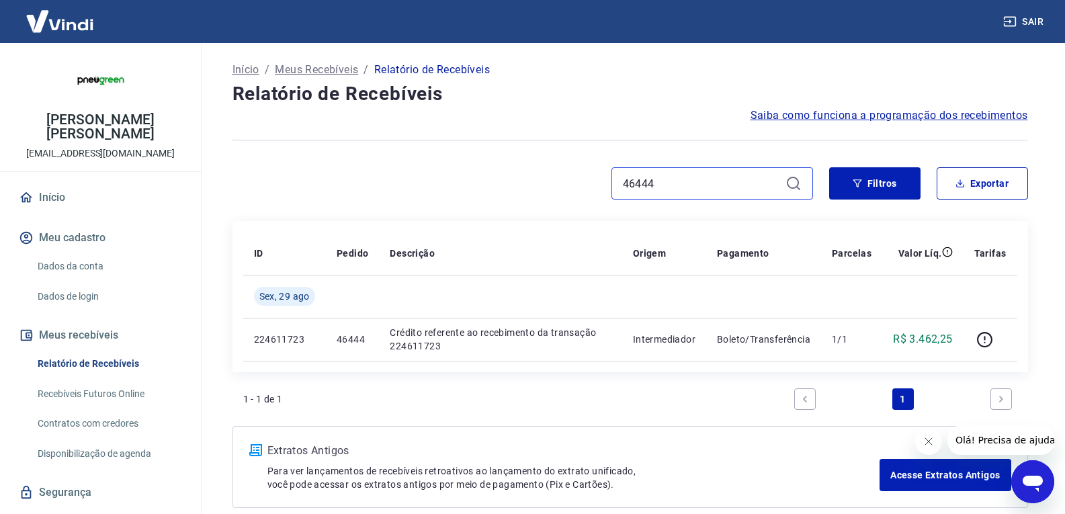
click at [690, 177] on input "46444" at bounding box center [701, 183] width 157 height 20
paste input "0"
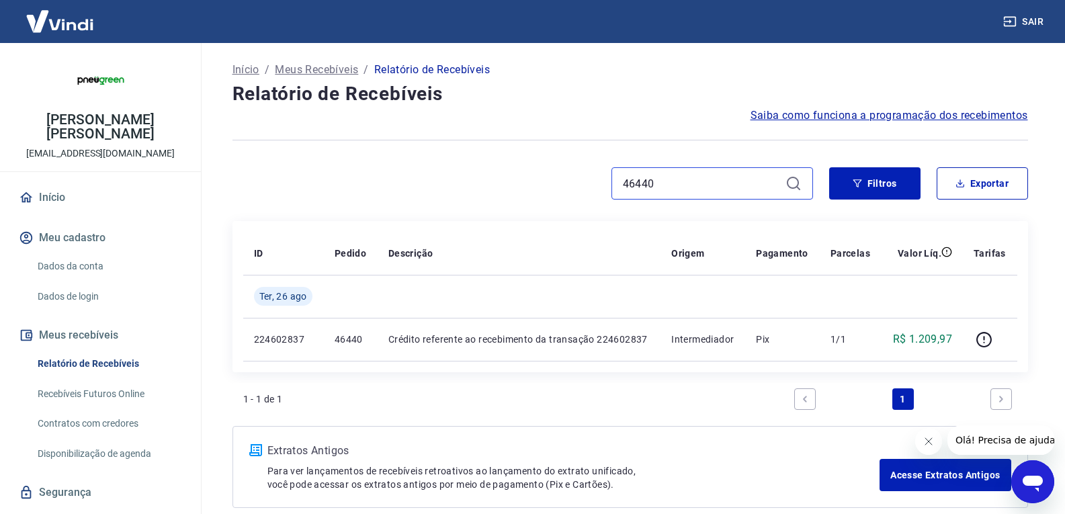
click at [678, 182] on input "46440" at bounding box center [701, 183] width 157 height 20
paste input "38"
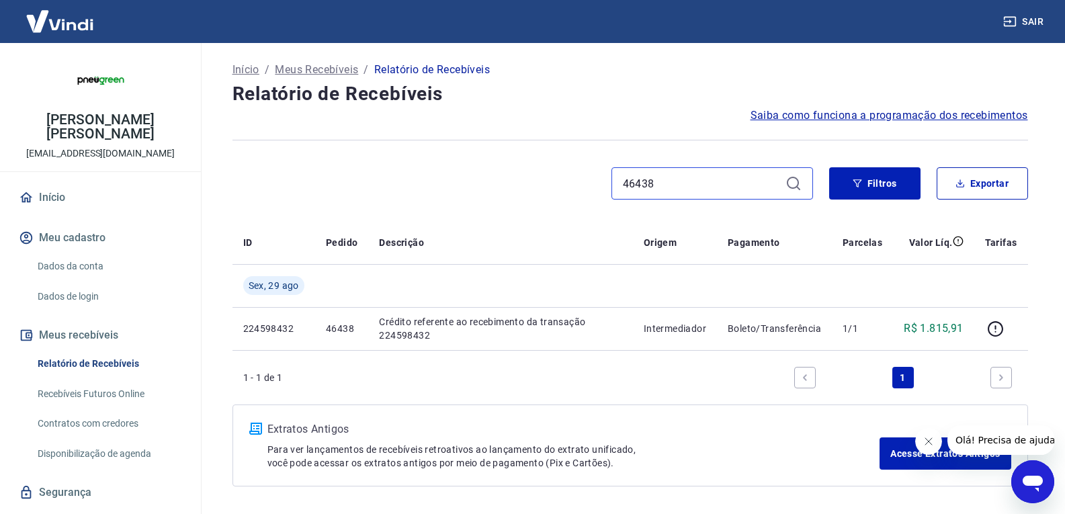
click at [662, 179] on input "46438" at bounding box center [701, 183] width 157 height 20
paste input "6"
click at [684, 176] on input "46436" at bounding box center [701, 183] width 157 height 20
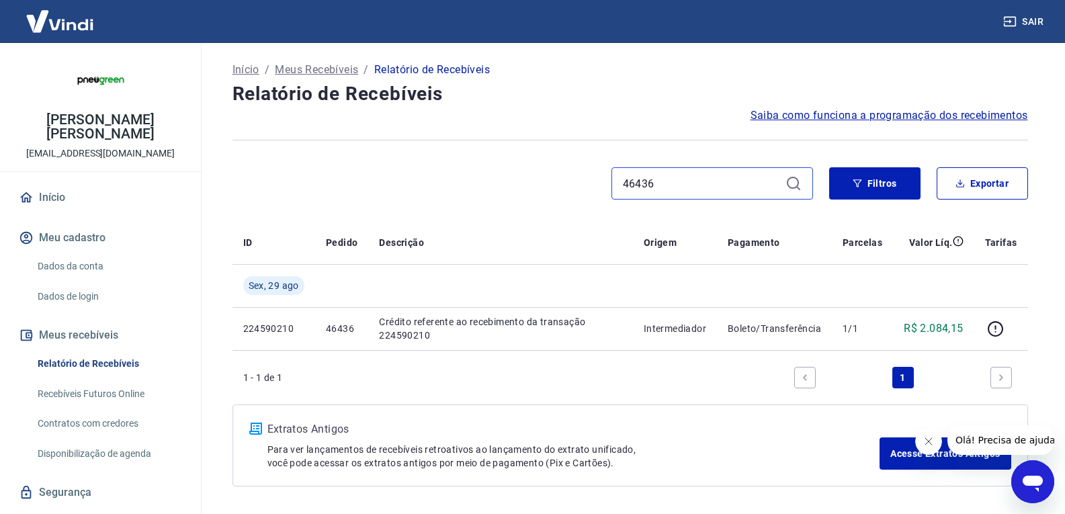
paste input "0"
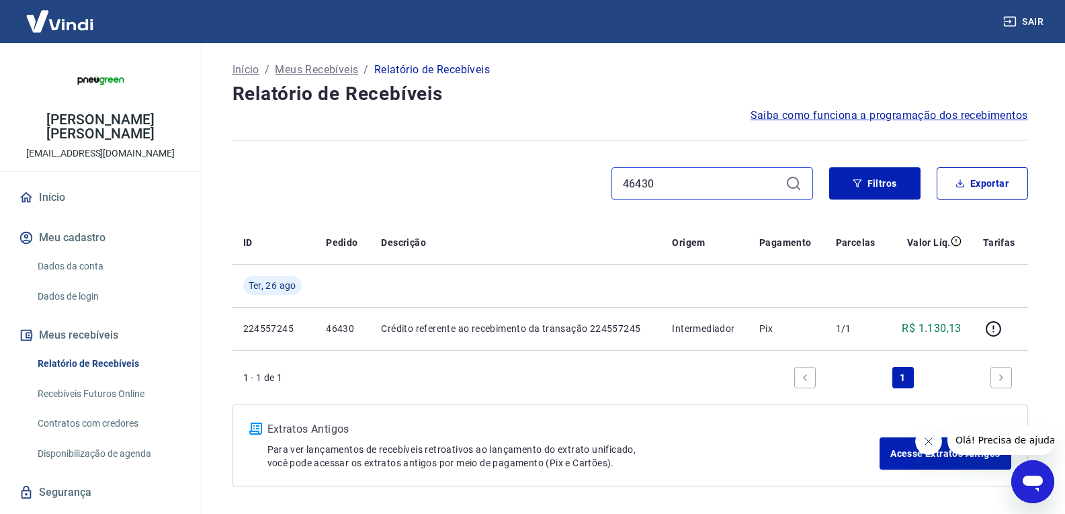
click at [662, 185] on input "46430" at bounding box center [701, 183] width 157 height 20
paste input "28"
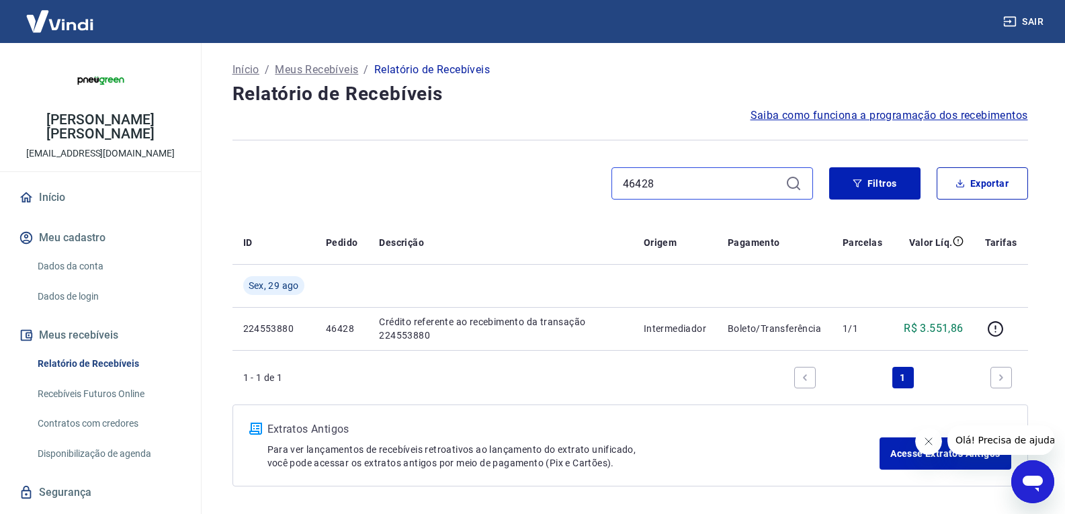
click at [664, 177] on input "46428" at bounding box center [701, 183] width 157 height 20
paste input "522"
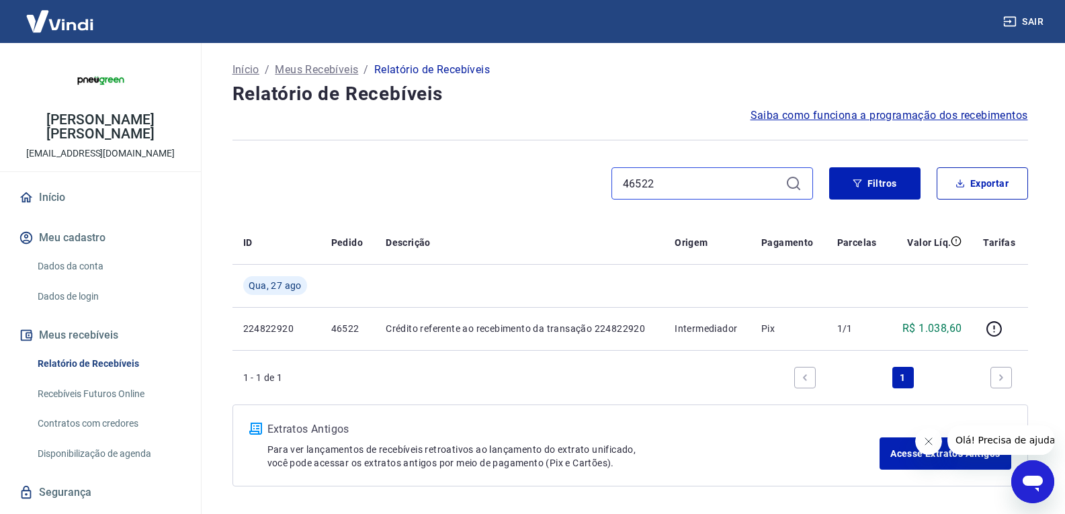
click at [669, 182] on input "46522" at bounding box center [701, 183] width 157 height 20
paste input "0"
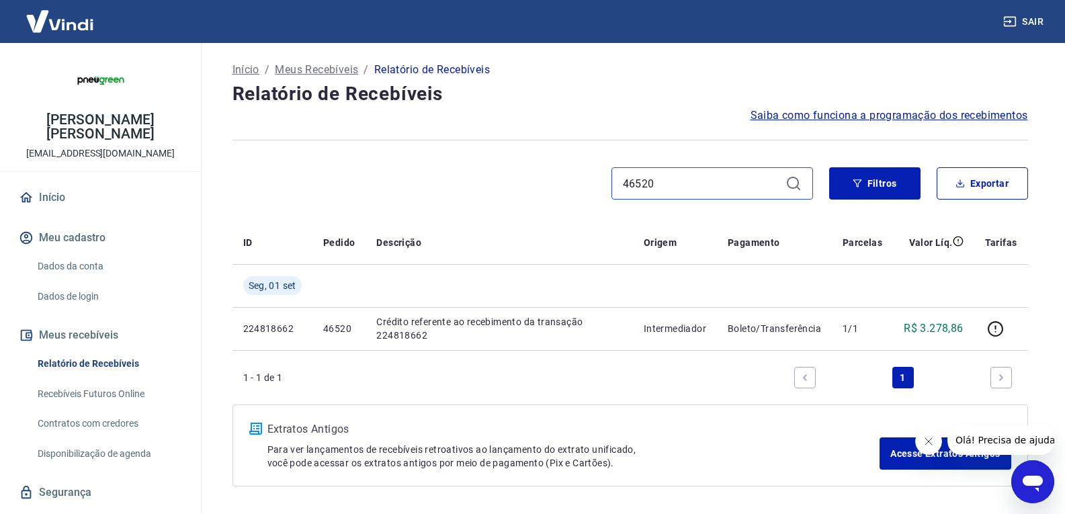
click at [679, 185] on input "46520" at bounding box center [701, 183] width 157 height 20
paste input "16"
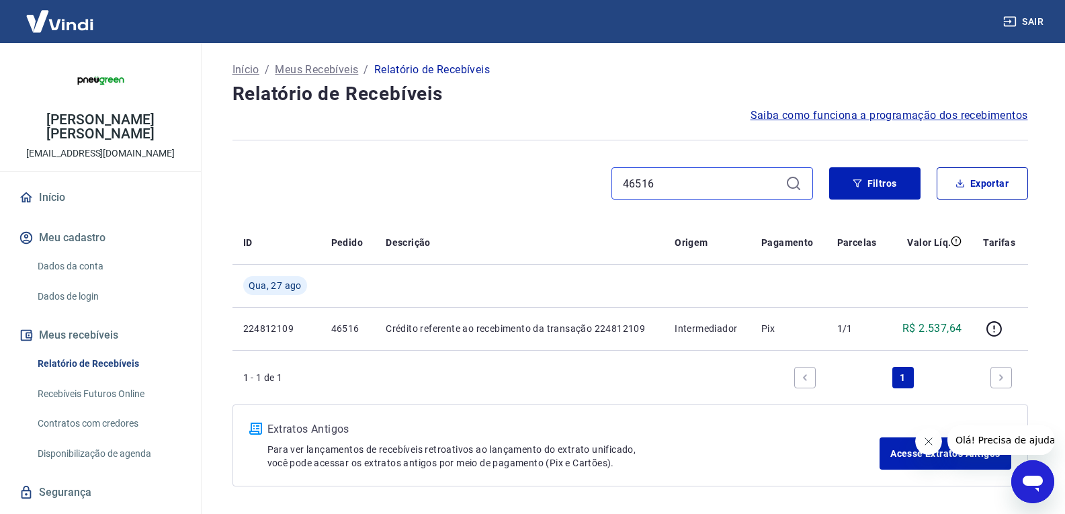
click at [715, 181] on input "46516" at bounding box center [701, 183] width 157 height 20
paste input "4"
click at [668, 186] on input "46514" at bounding box center [701, 183] width 157 height 20
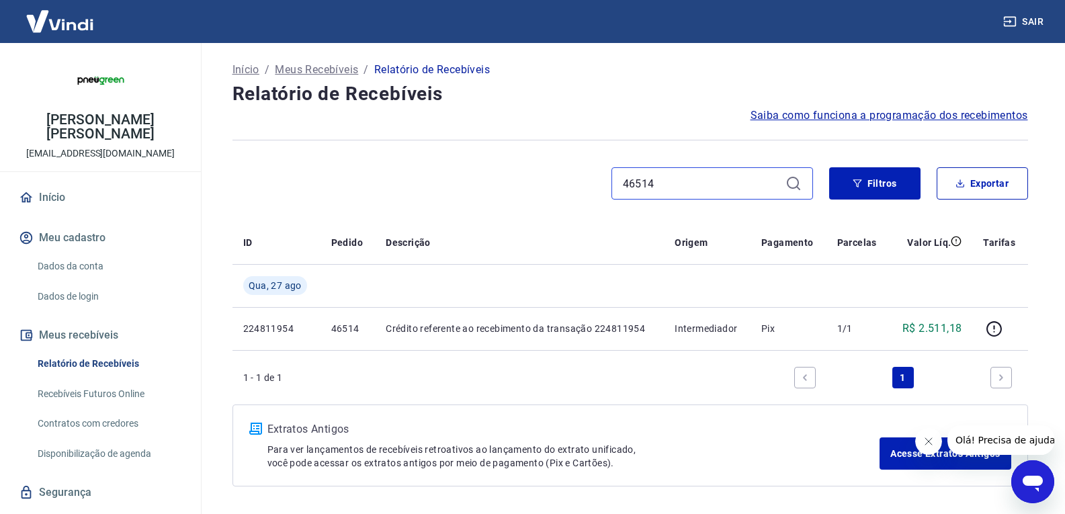
paste input "0"
type input "46510"
drag, startPoint x: 722, startPoint y: 177, endPoint x: 588, endPoint y: 183, distance: 133.8
click at [588, 183] on div "46510" at bounding box center [522, 183] width 580 height 32
paste input
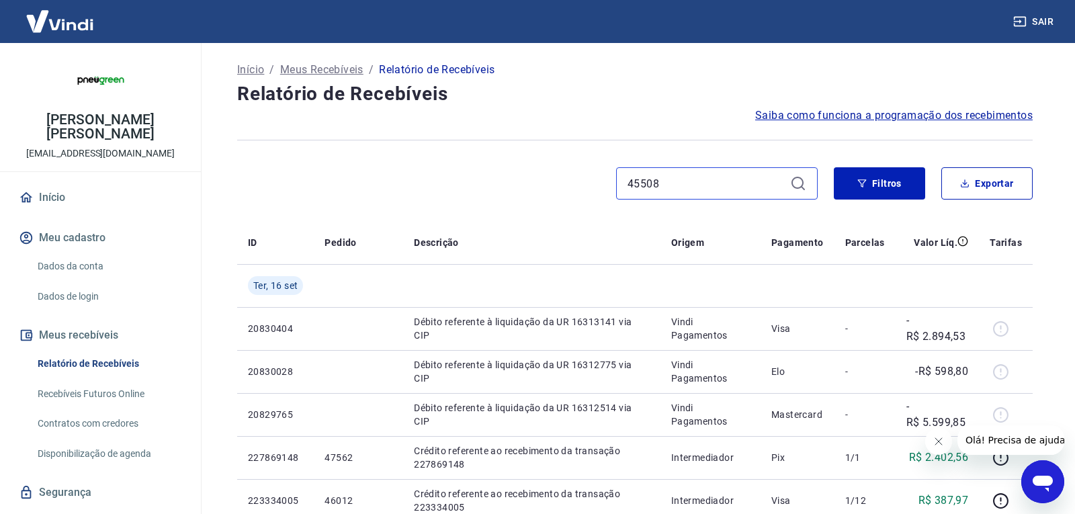
click at [676, 187] on input "45508" at bounding box center [705, 183] width 157 height 20
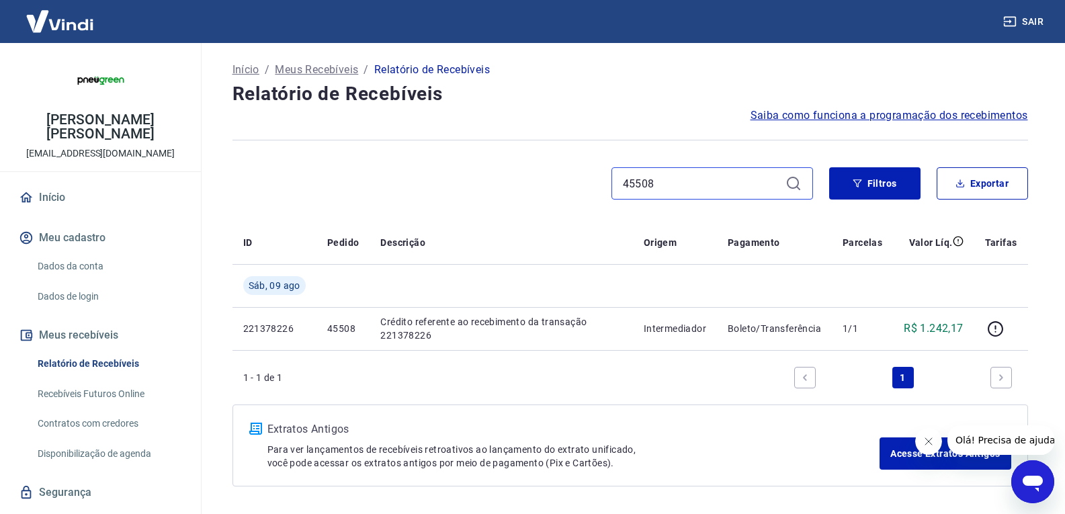
click at [660, 183] on input "45508" at bounding box center [701, 183] width 157 height 20
paste input "6506"
click at [698, 183] on input "46506" at bounding box center [701, 183] width 157 height 20
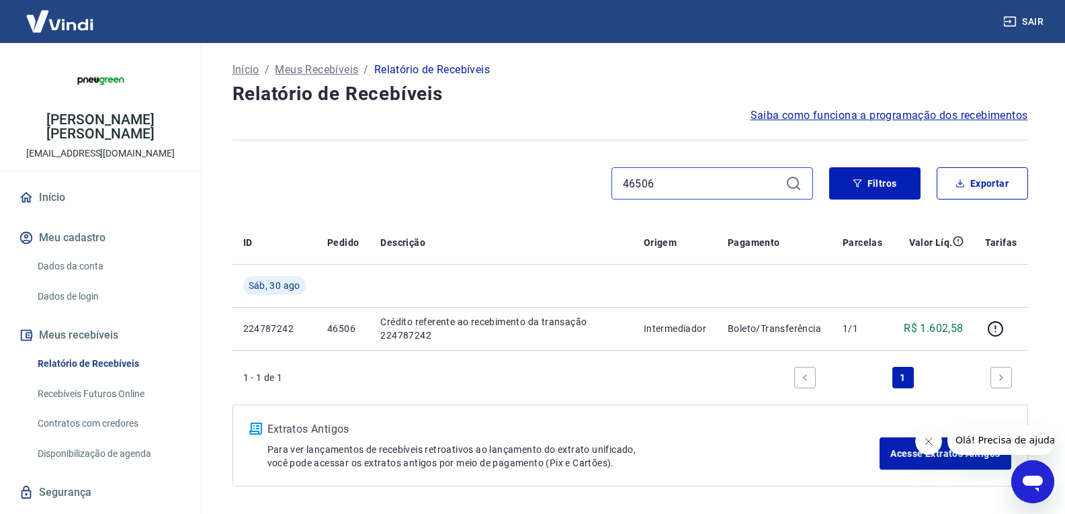
paste input "4"
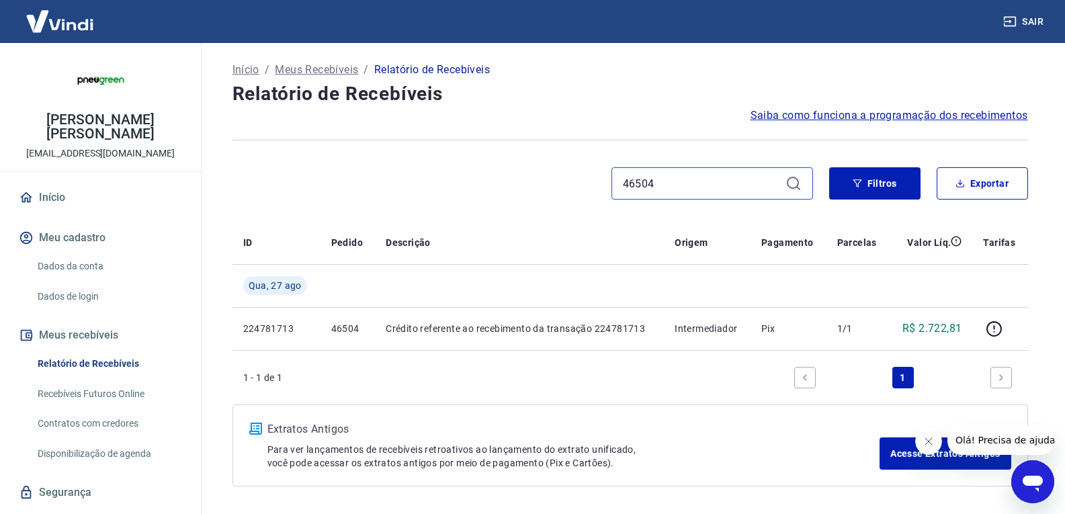
click at [673, 185] on input "46504" at bounding box center [701, 183] width 157 height 20
paste input "492"
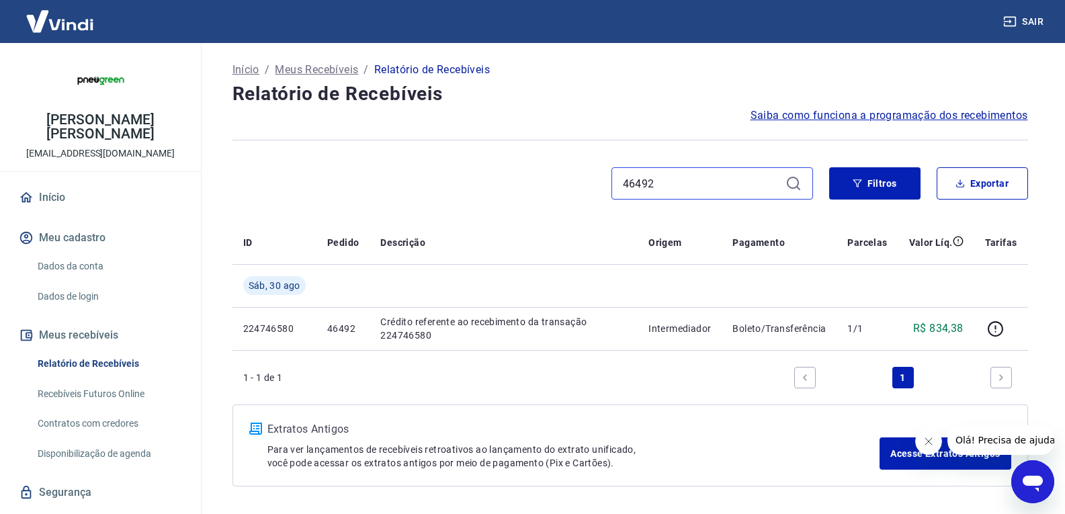
drag, startPoint x: 672, startPoint y: 186, endPoint x: 586, endPoint y: 181, distance: 86.1
click at [586, 181] on div "46492" at bounding box center [522, 183] width 580 height 32
paste input "86"
drag, startPoint x: 694, startPoint y: 185, endPoint x: 574, endPoint y: 185, distance: 119.6
click at [574, 185] on div "46486" at bounding box center [522, 183] width 580 height 32
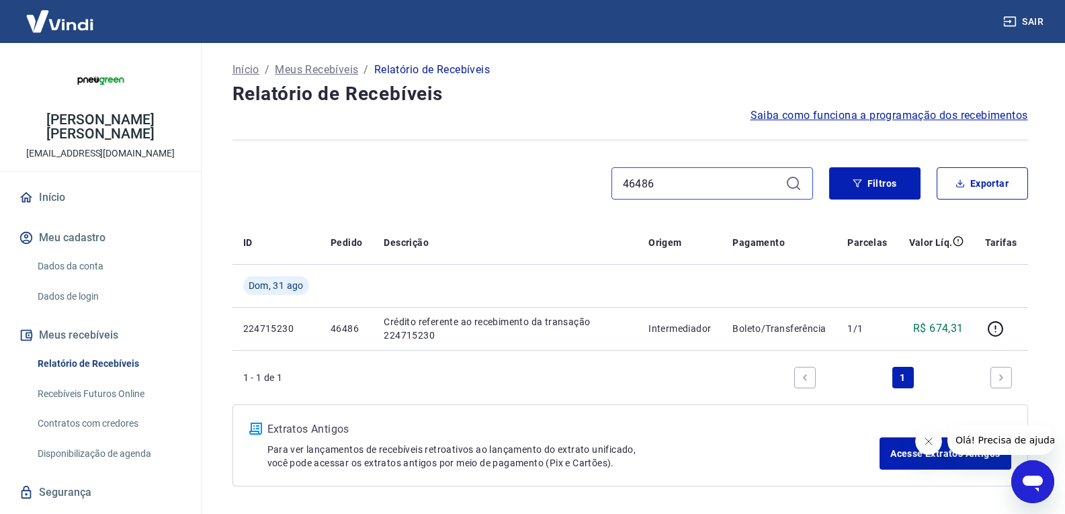
drag, startPoint x: 668, startPoint y: 178, endPoint x: 598, endPoint y: 179, distance: 69.9
click at [598, 179] on div "46486" at bounding box center [522, 183] width 580 height 32
paste input "4"
drag, startPoint x: 664, startPoint y: 179, endPoint x: 600, endPoint y: 181, distance: 63.2
click at [600, 181] on div "46484" at bounding box center [522, 183] width 580 height 32
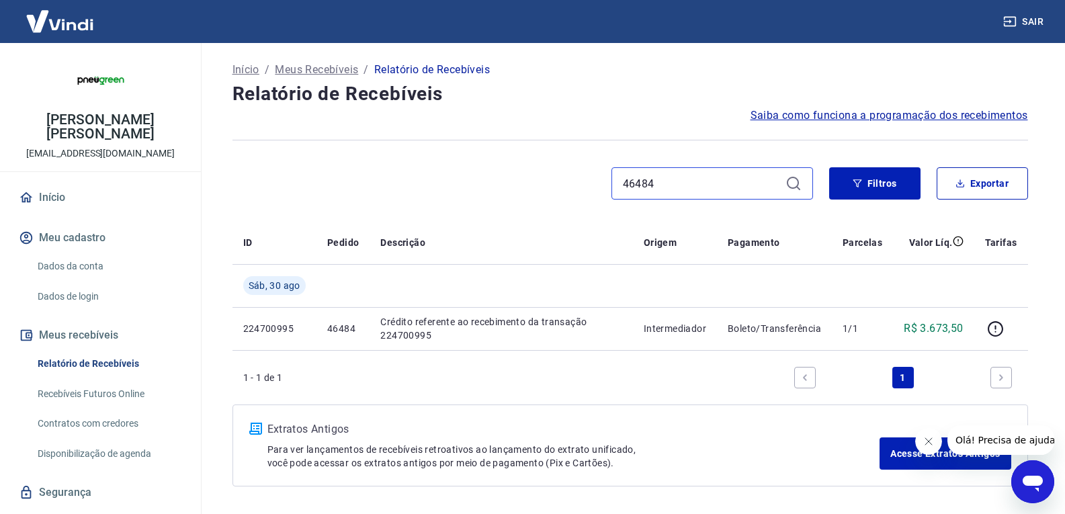
paste input "2"
type input "46482"
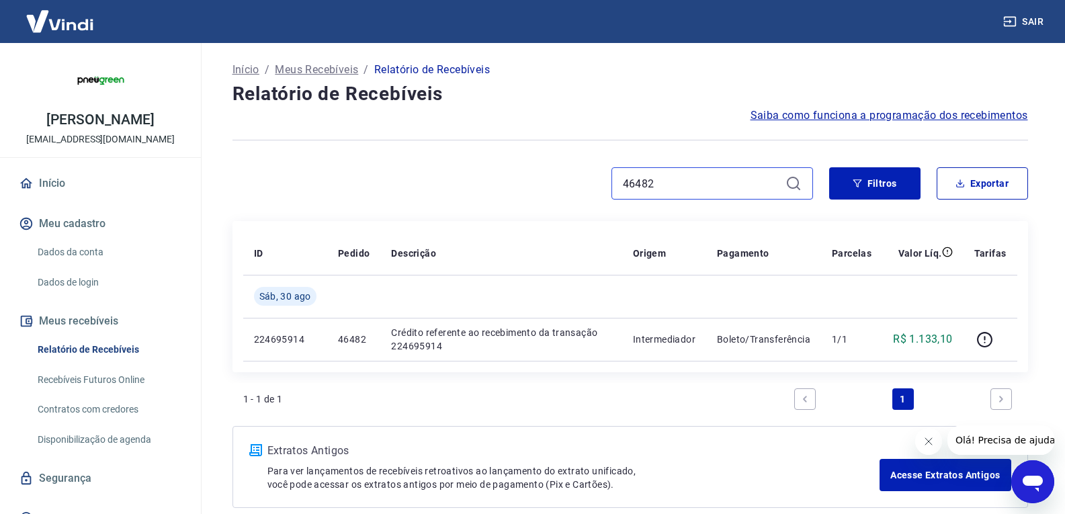
click at [668, 185] on input "46482" at bounding box center [701, 183] width 157 height 20
paste input "570"
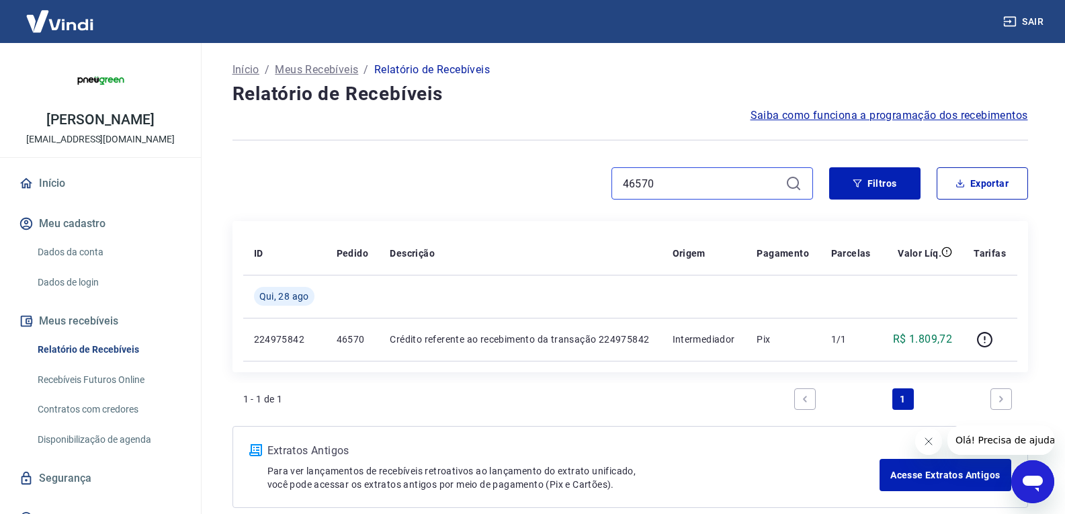
click at [682, 191] on input "46570" at bounding box center [701, 183] width 157 height 20
paste input "64"
click at [689, 175] on input "46564" at bounding box center [701, 183] width 157 height 20
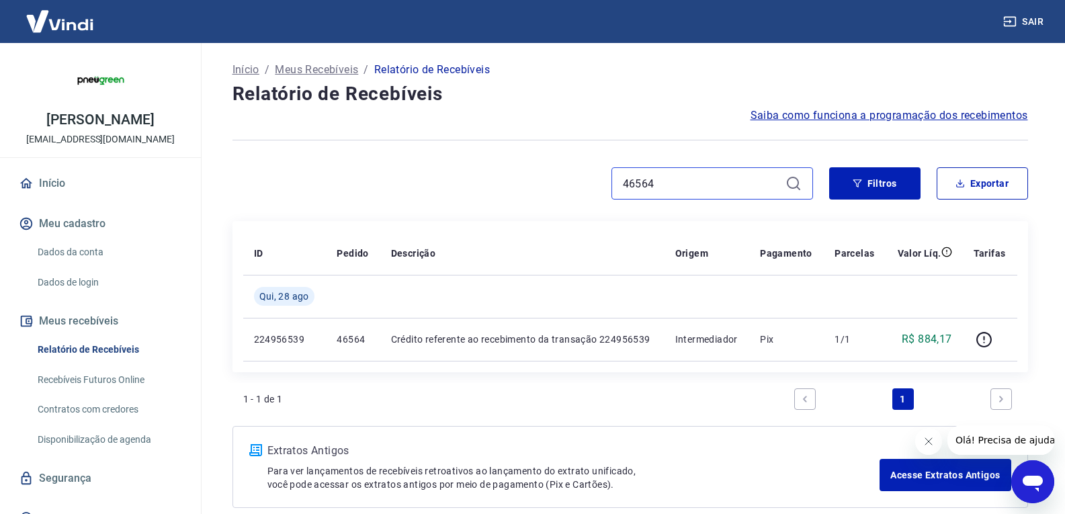
paste input "0"
click at [668, 196] on div "46560" at bounding box center [712, 183] width 202 height 32
click at [668, 189] on input "46560" at bounding box center [701, 183] width 157 height 20
paste input "52"
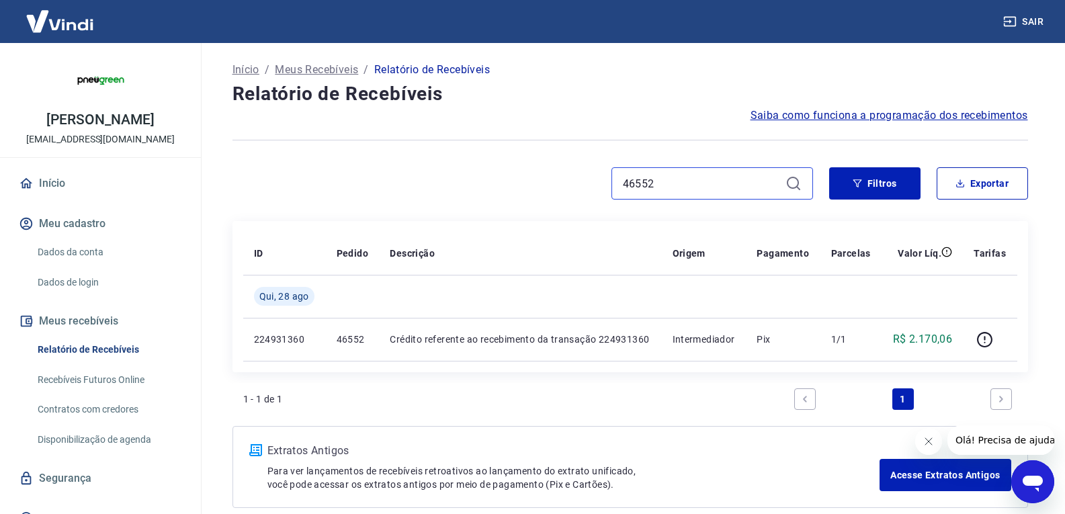
click at [702, 182] on input "46552" at bounding box center [701, 183] width 157 height 20
paste input "48"
click at [686, 177] on input "46548" at bounding box center [701, 183] width 157 height 20
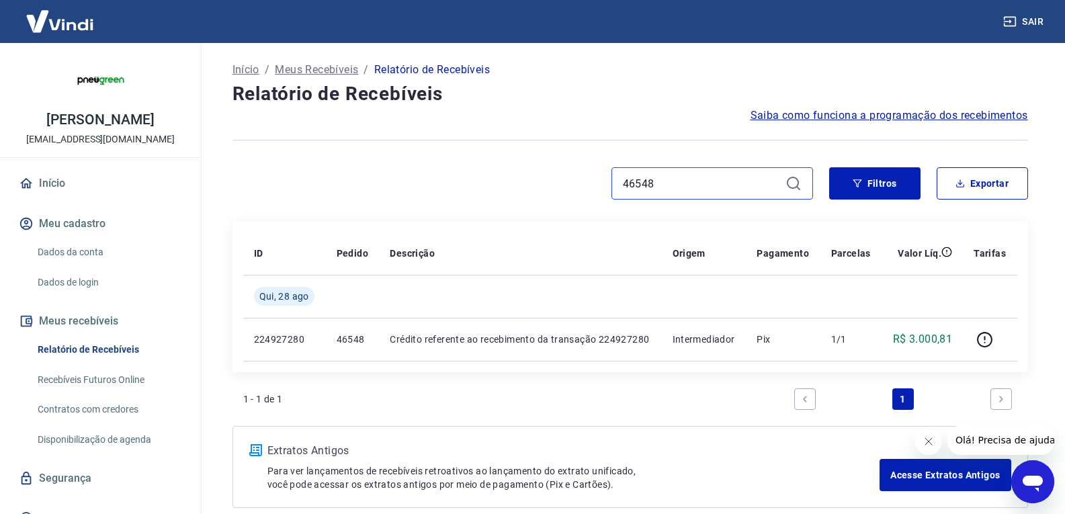
paste input "6"
click at [674, 176] on input "46546" at bounding box center [701, 183] width 157 height 20
paste input "2"
click at [665, 183] on input "46542" at bounding box center [701, 183] width 157 height 20
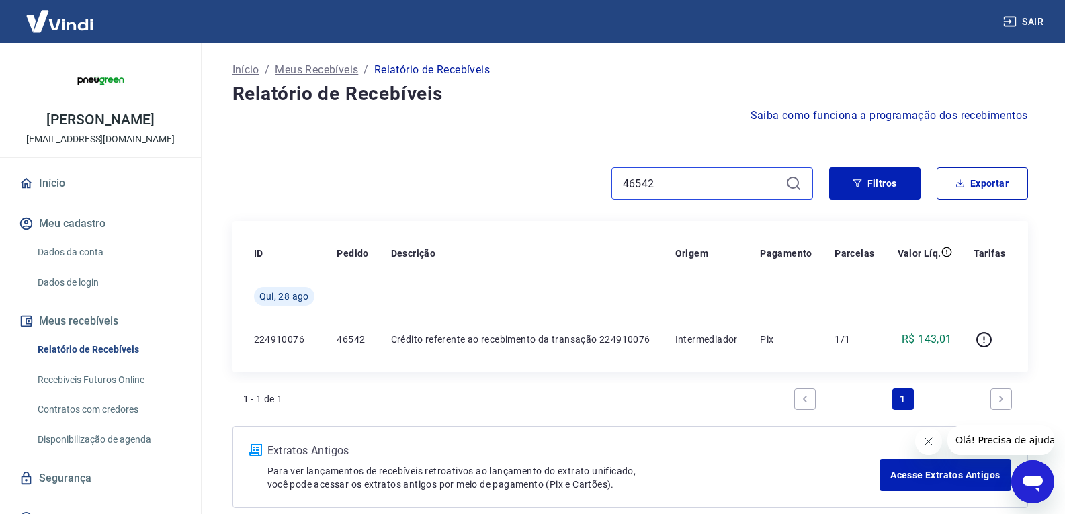
click at [665, 183] on input "46542" at bounding box center [701, 183] width 157 height 20
paste input "0"
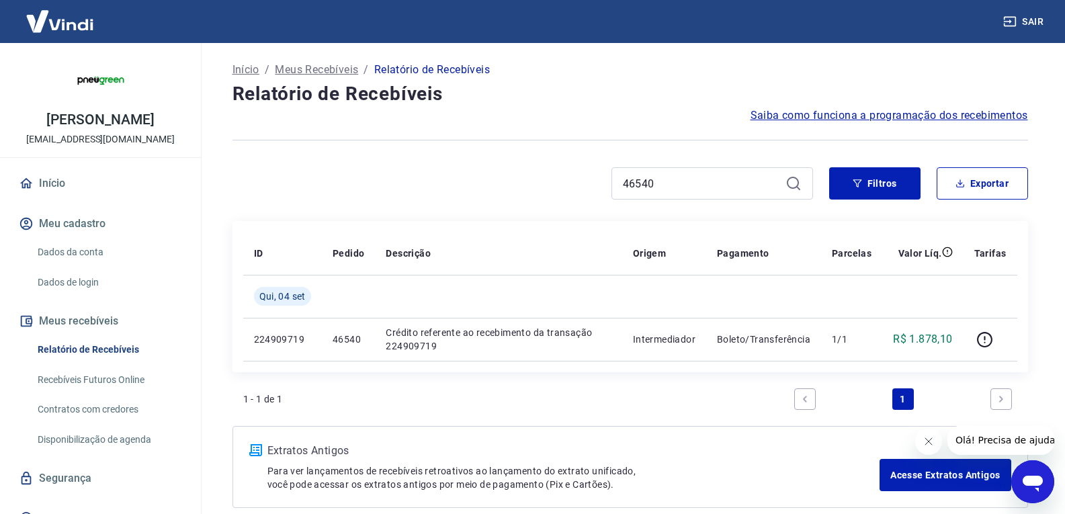
click at [678, 171] on div "46540" at bounding box center [712, 183] width 202 height 32
click at [670, 177] on input "46540" at bounding box center [701, 183] width 157 height 20
paste input "38"
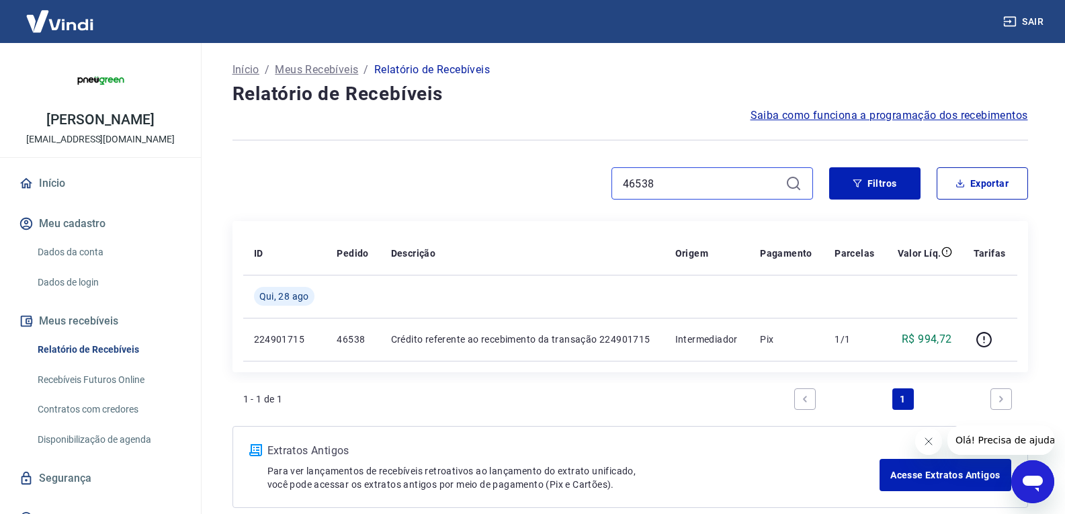
click at [665, 183] on input "46538" at bounding box center [701, 183] width 157 height 20
paste input "612"
click at [701, 190] on input "46612" at bounding box center [701, 183] width 157 height 20
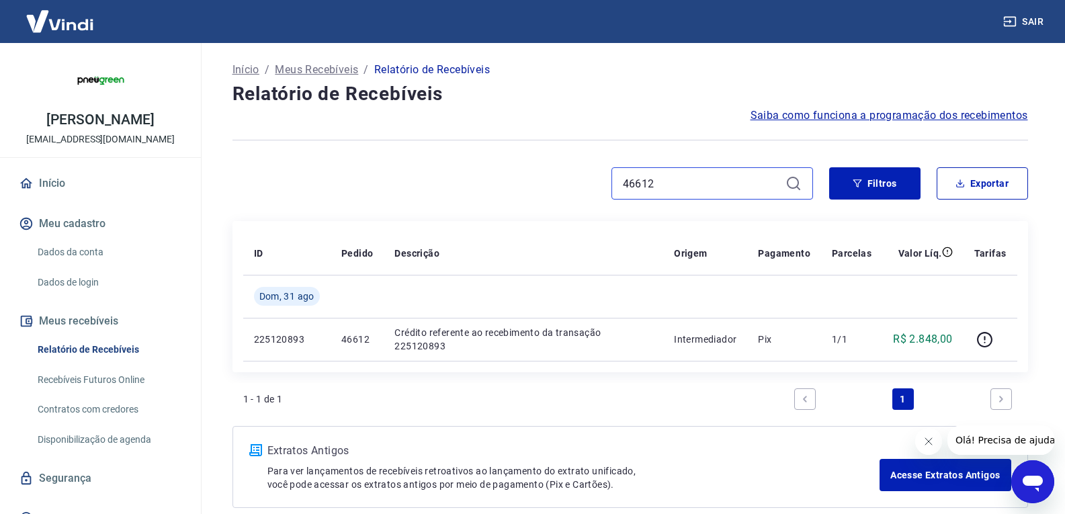
paste input "0"
click at [673, 175] on input "46610" at bounding box center [701, 183] width 157 height 20
paste input "06"
click at [662, 175] on input "46606" at bounding box center [701, 183] width 157 height 20
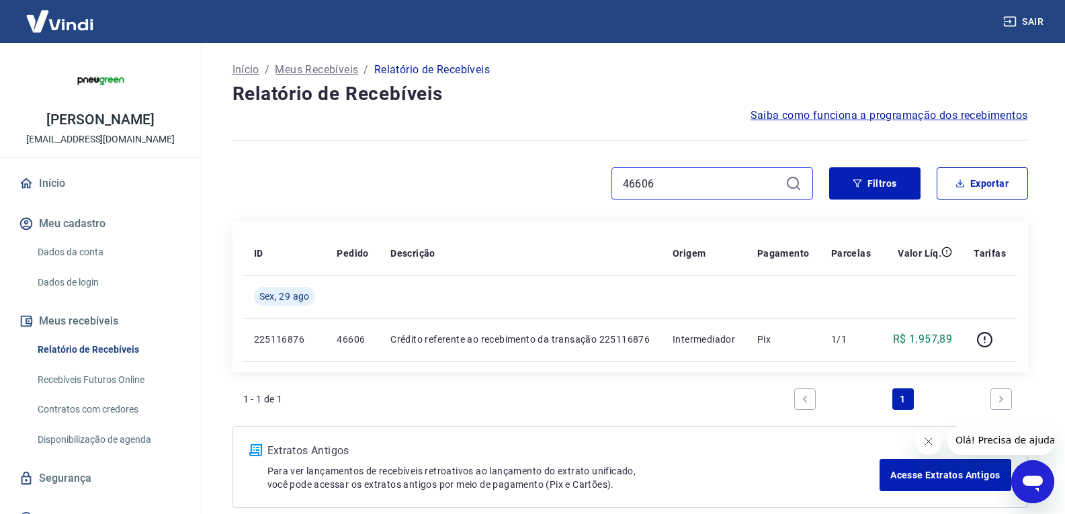
click at [662, 175] on input "46606" at bounding box center [701, 183] width 157 height 20
paste input "4"
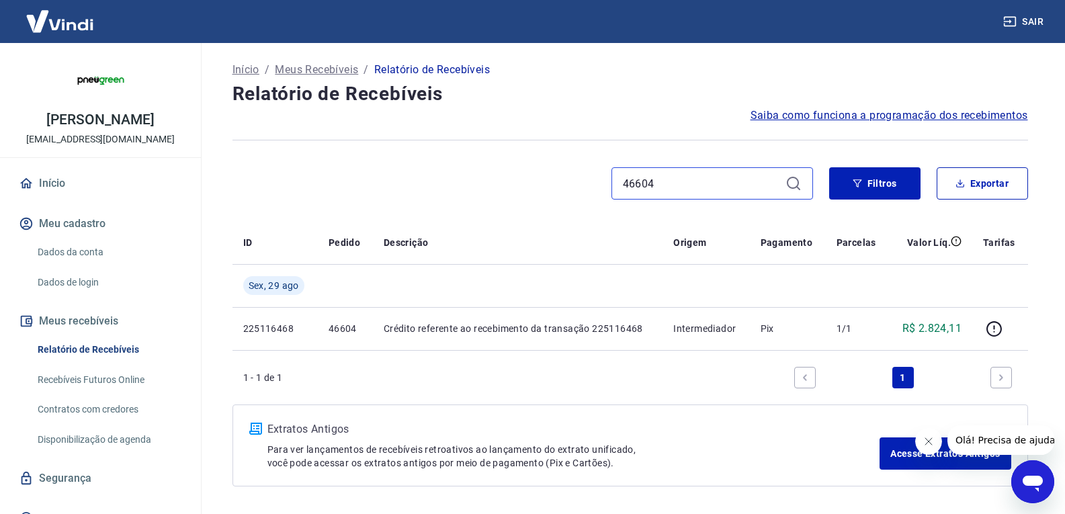
click at [686, 186] on input "46604" at bounding box center [701, 183] width 157 height 20
paste input "0"
click at [641, 184] on input "46600" at bounding box center [701, 183] width 157 height 20
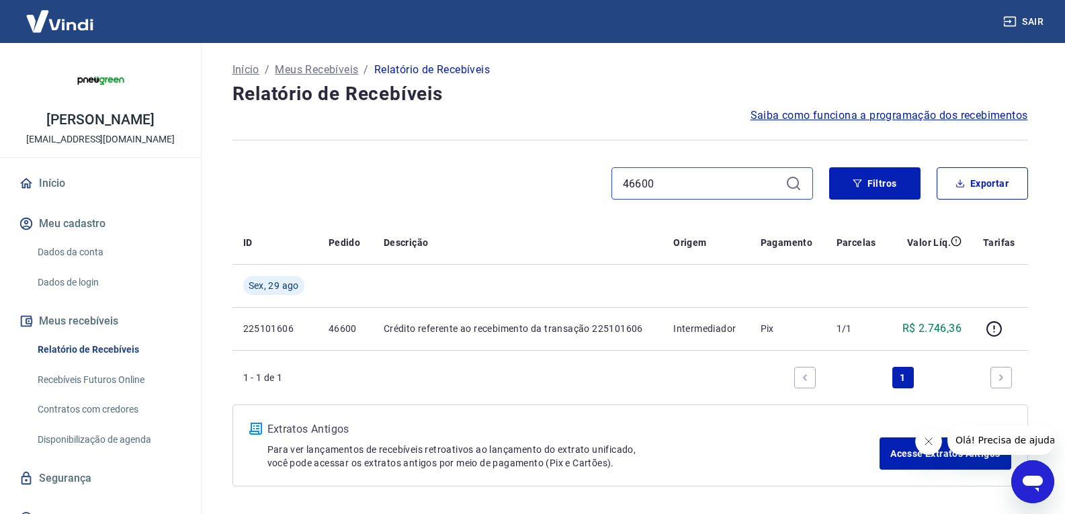
paste input "592"
click at [725, 191] on input "46592" at bounding box center [701, 183] width 157 height 20
paste input "0"
click at [668, 173] on div "46590" at bounding box center [712, 183] width 202 height 32
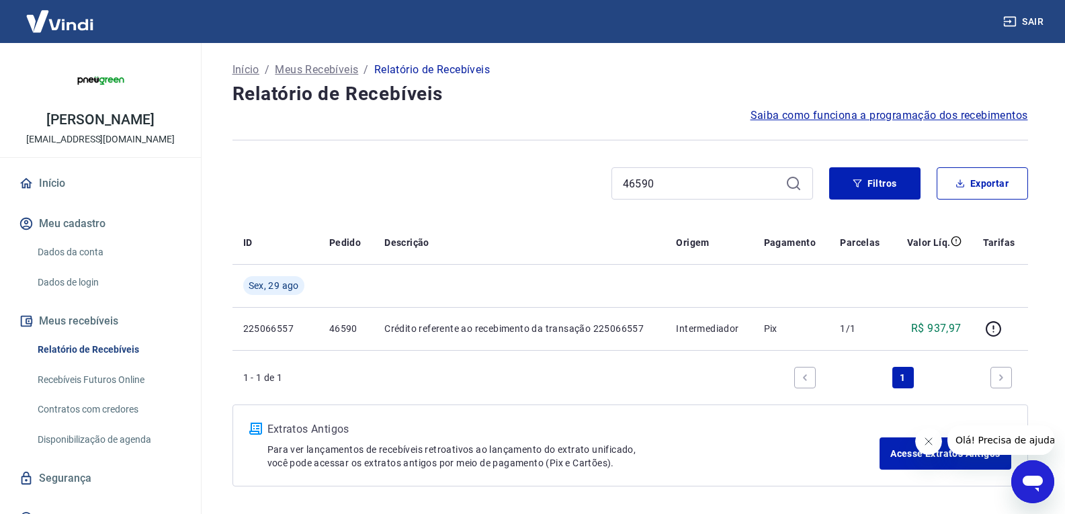
click at [668, 173] on div "46590" at bounding box center [712, 183] width 202 height 32
click at [660, 181] on input "46590" at bounding box center [701, 183] width 157 height 20
paste input "88"
click at [690, 189] on input "46588" at bounding box center [701, 183] width 157 height 20
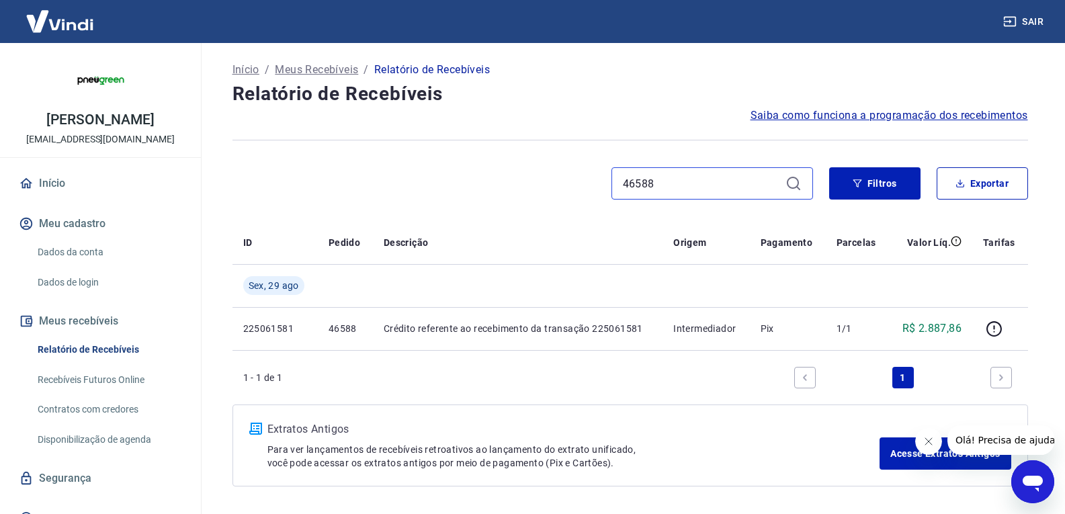
click at [690, 189] on input "46588" at bounding box center [701, 183] width 157 height 20
paste input "0"
click at [677, 183] on input "46580" at bounding box center [701, 183] width 157 height 20
paste input "78"
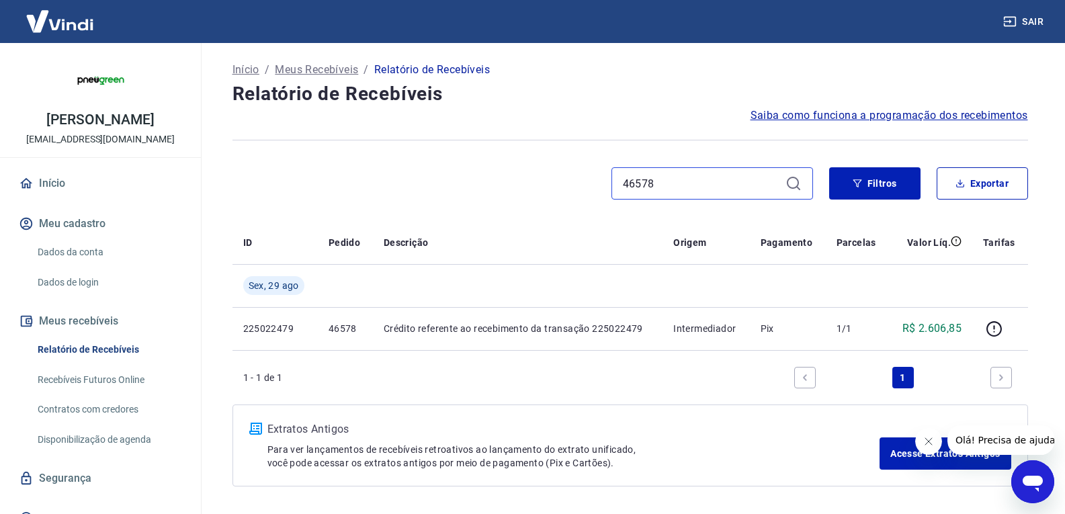
click at [688, 175] on input "46578" at bounding box center [701, 183] width 157 height 20
paste input "664"
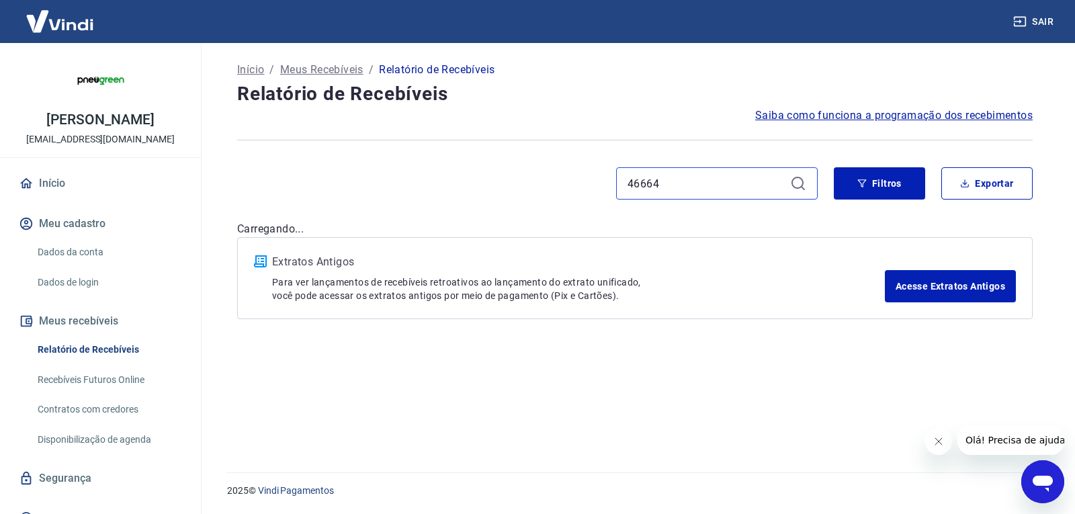
click at [688, 175] on input "46664" at bounding box center [705, 183] width 157 height 20
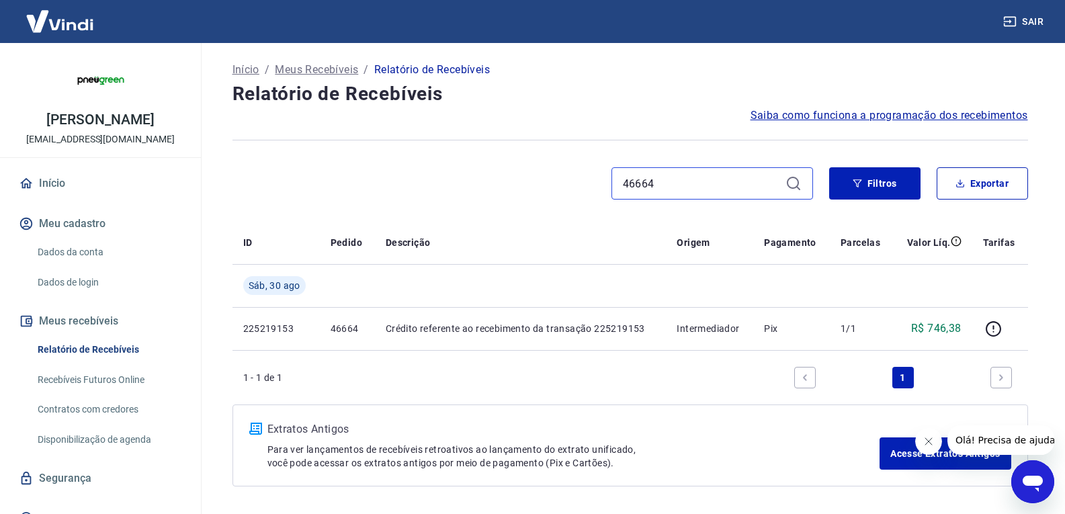
click at [688, 175] on input "46664" at bounding box center [701, 183] width 157 height 20
click at [661, 181] on input "46664" at bounding box center [701, 183] width 157 height 20
paste input "52"
click at [654, 185] on input "46652" at bounding box center [701, 183] width 157 height 20
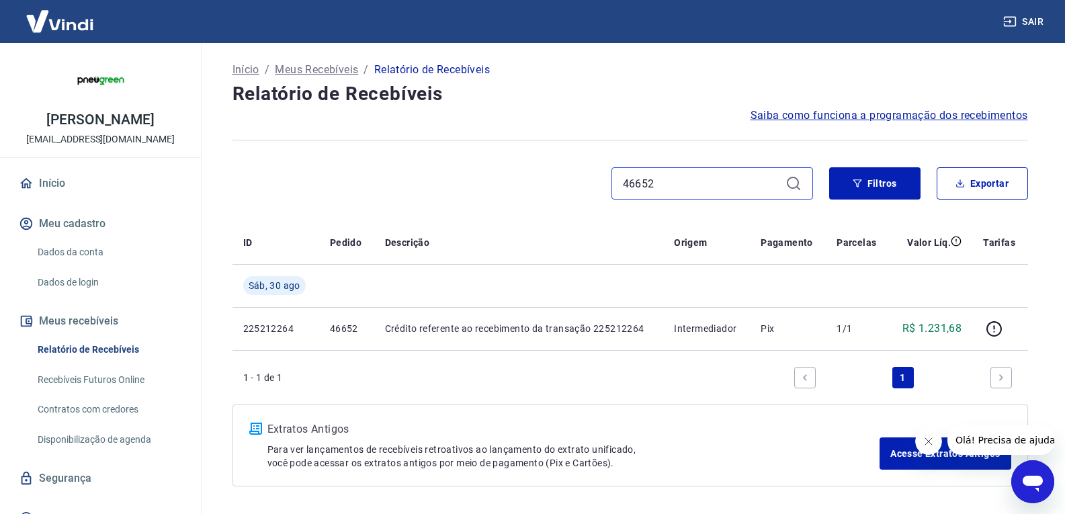
click at [654, 185] on input "46652" at bounding box center [701, 183] width 157 height 20
paste input "46"
click at [676, 189] on input "46646" at bounding box center [701, 183] width 157 height 20
paste input "4"
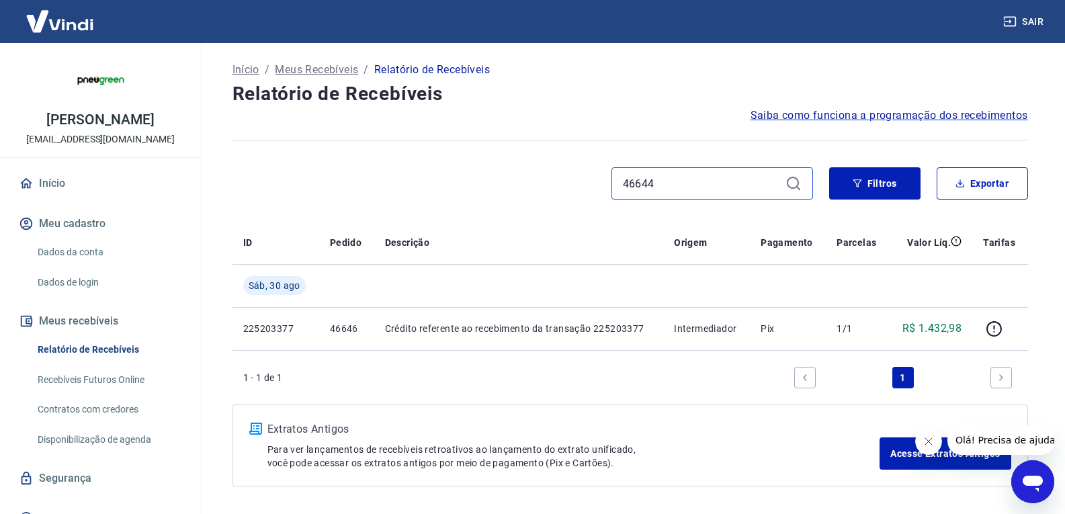
type input "46644"
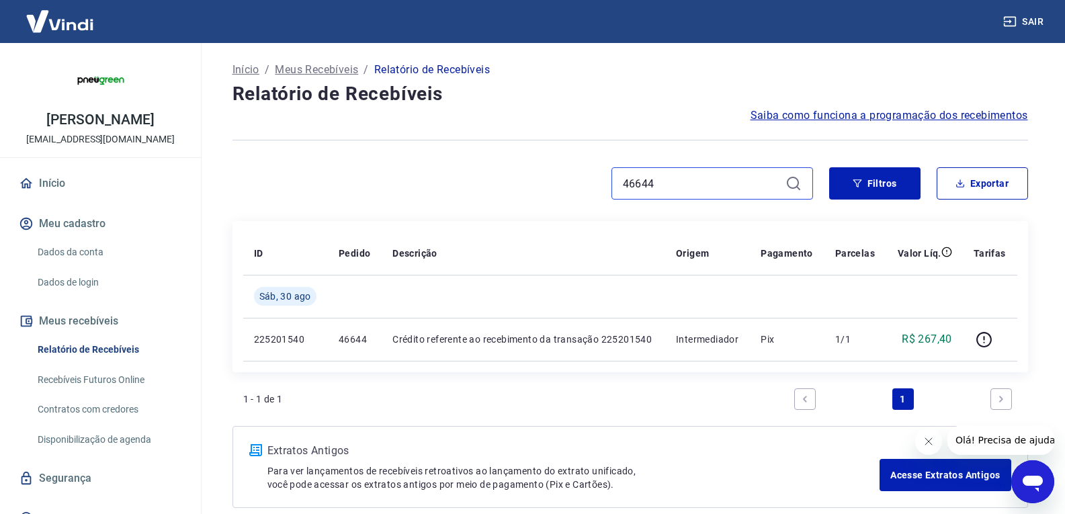
click at [672, 182] on input "46644" at bounding box center [701, 183] width 157 height 20
paste input "38"
click at [682, 184] on input "46638" at bounding box center [701, 183] width 157 height 20
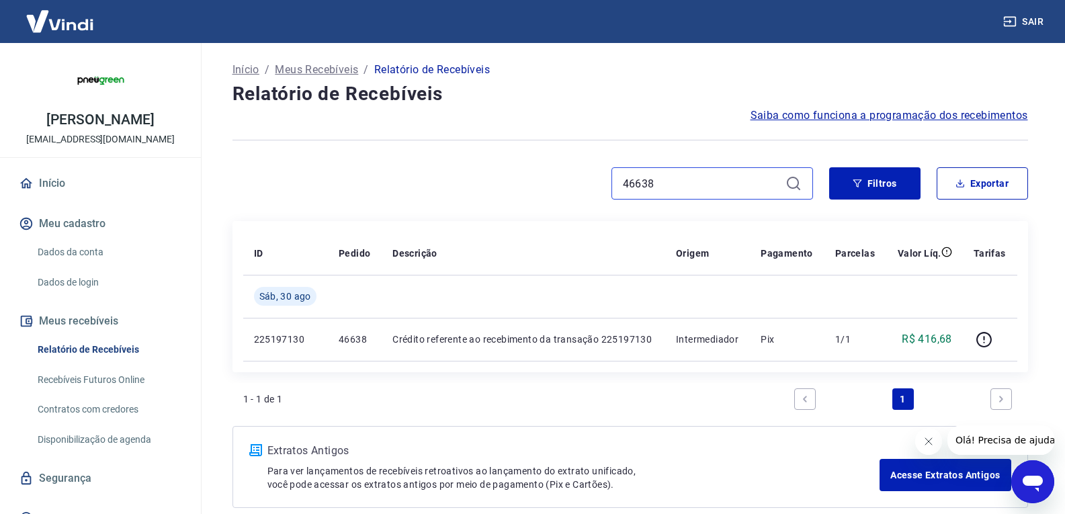
paste input "6"
click at [705, 183] on input "46636" at bounding box center [701, 183] width 157 height 20
paste input "4"
click at [669, 178] on input "46634" at bounding box center [701, 183] width 157 height 20
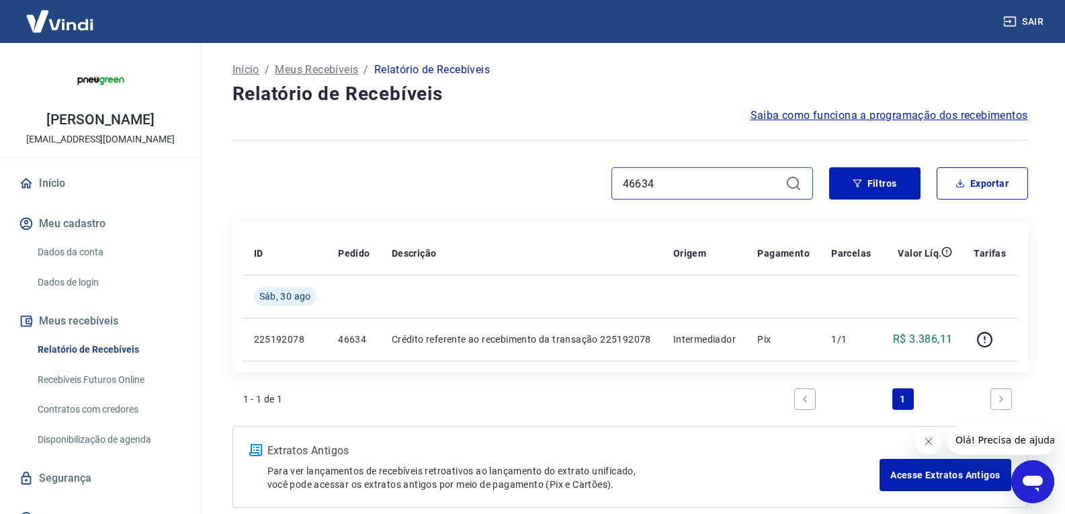
click at [669, 178] on input "46634" at bounding box center [701, 183] width 157 height 20
paste input "2"
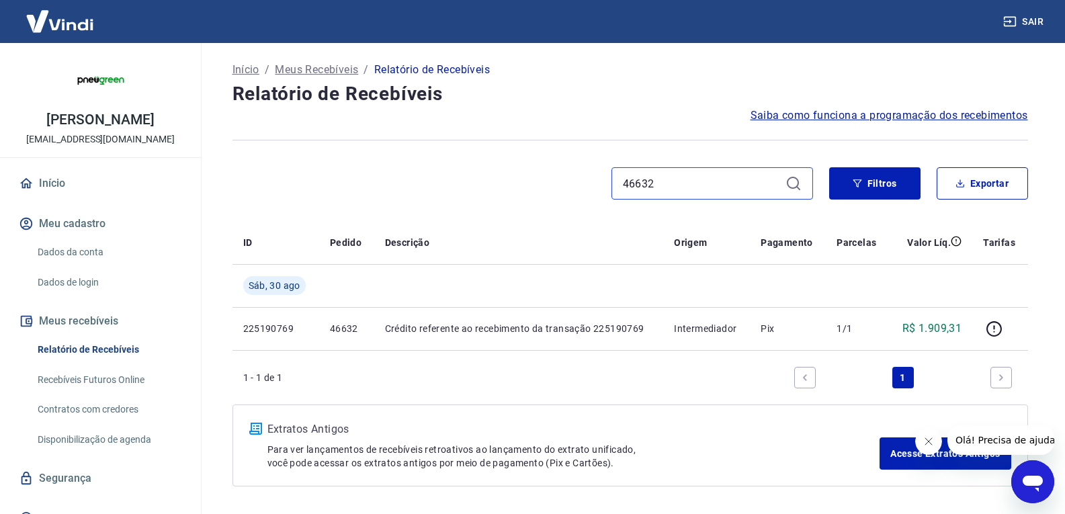
click at [650, 178] on input "46632" at bounding box center [701, 183] width 157 height 20
paste input "0"
click at [670, 191] on input "46630" at bounding box center [701, 183] width 157 height 20
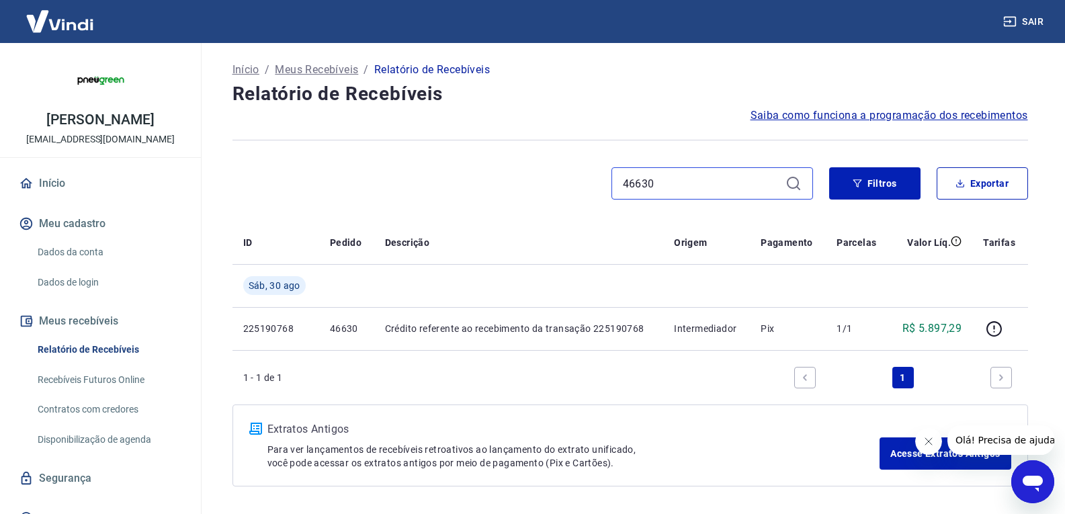
paste input "28"
click at [651, 187] on input "46628" at bounding box center [701, 183] width 157 height 20
paste input "4"
type input "46624"
